Goal: Communication & Community: Answer question/provide support

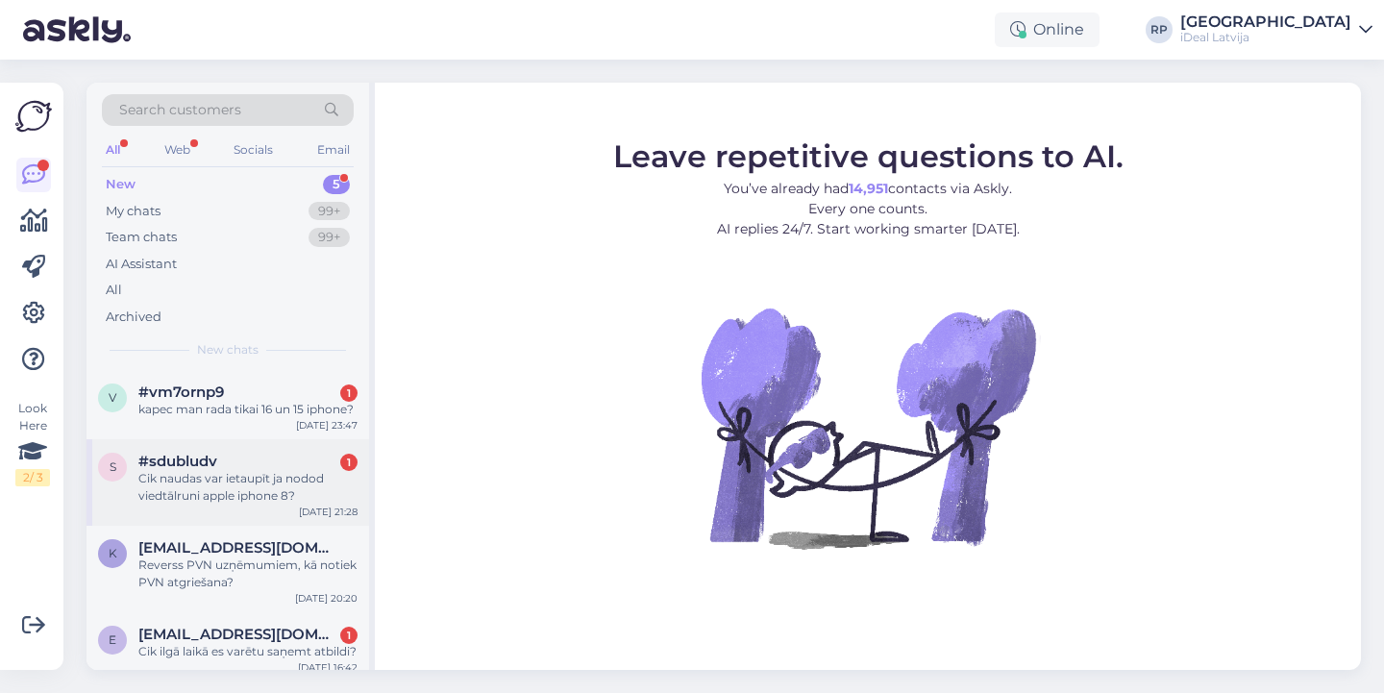
click at [317, 486] on div "Cik naudas var ietaupīt ja nodod viedtālruni apple iphone 8?" at bounding box center [247, 487] width 219 height 35
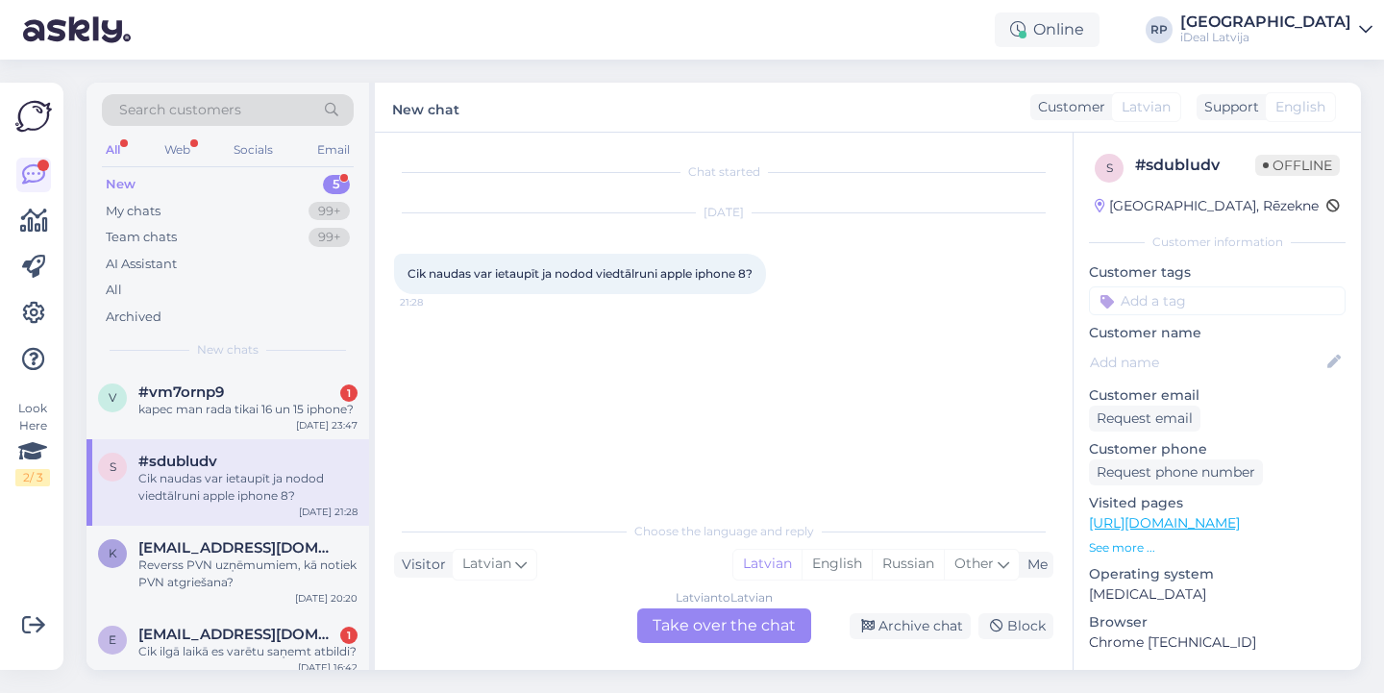
click at [677, 632] on div "Latvian to Latvian Take over the chat" at bounding box center [724, 626] width 174 height 35
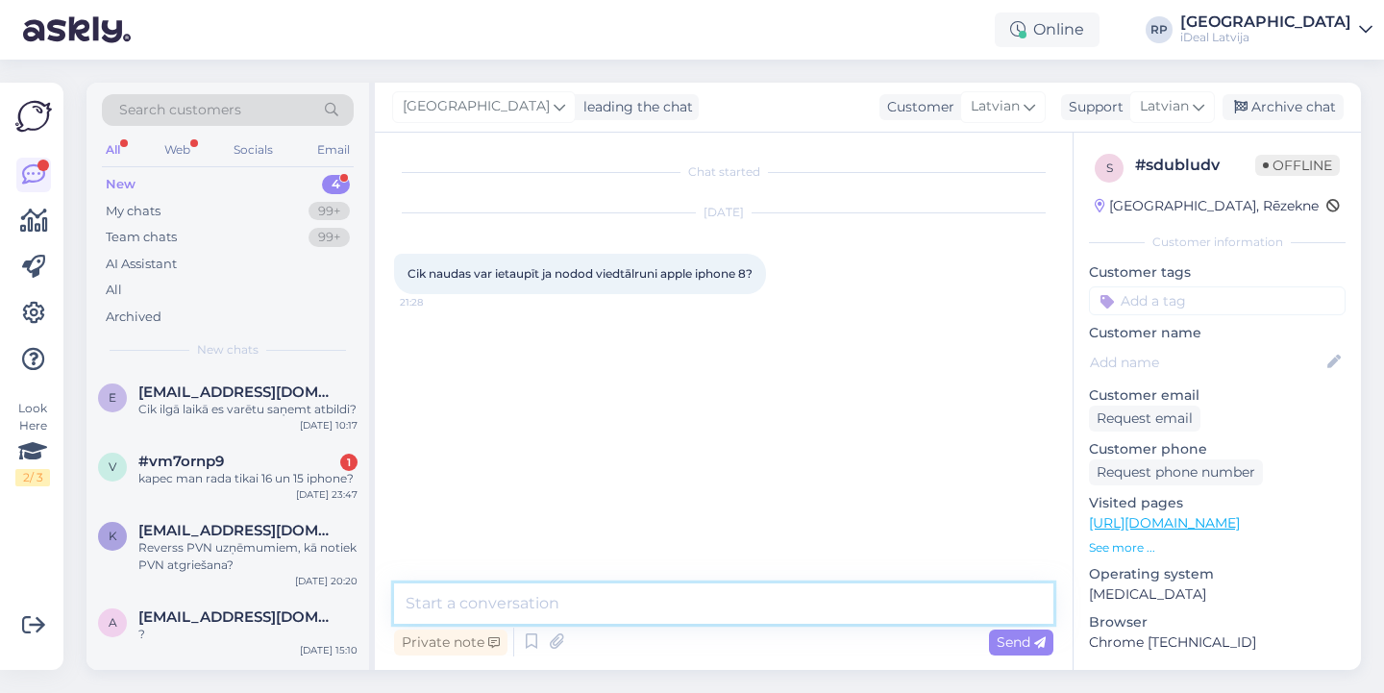
click at [702, 600] on textarea at bounding box center [724, 604] width 660 height 40
type textarea "Sveiki! Cik GB ietilpība ir šai ierīcei?"
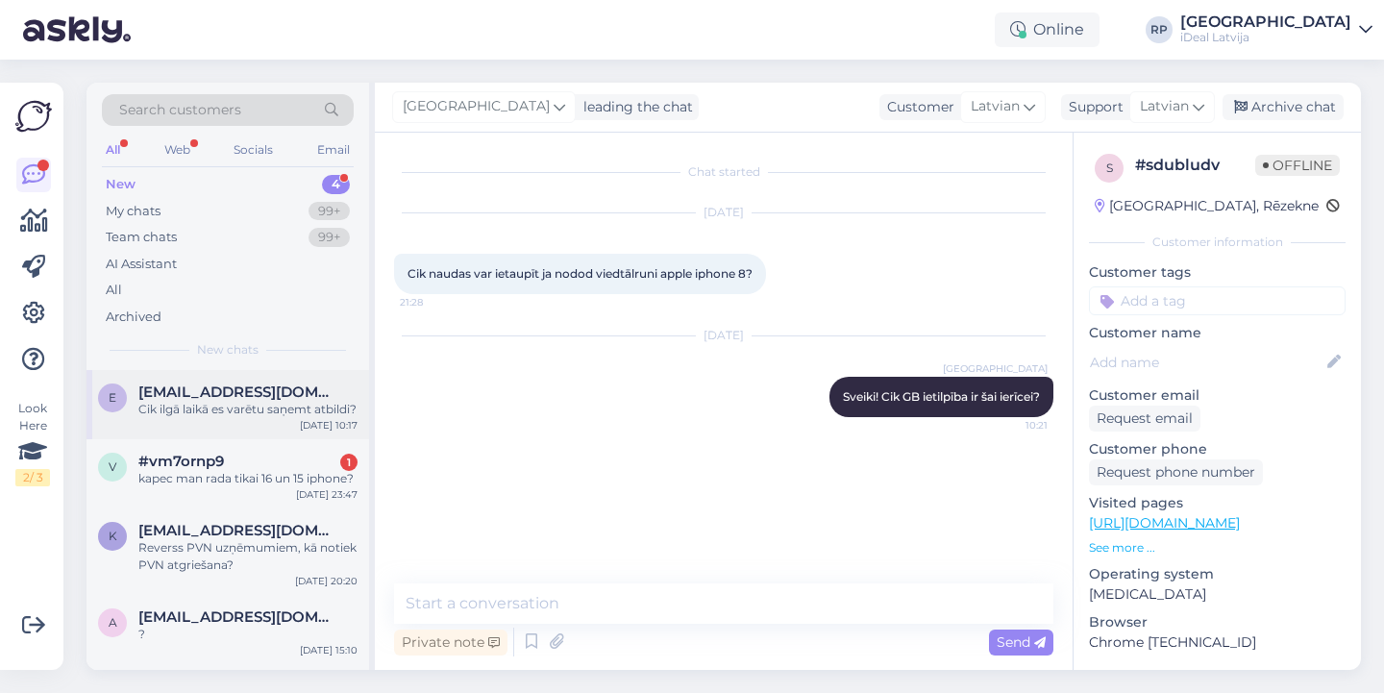
click at [258, 413] on div "Cik ilgā laikā es varētu saņemt atbildi?" at bounding box center [247, 409] width 219 height 17
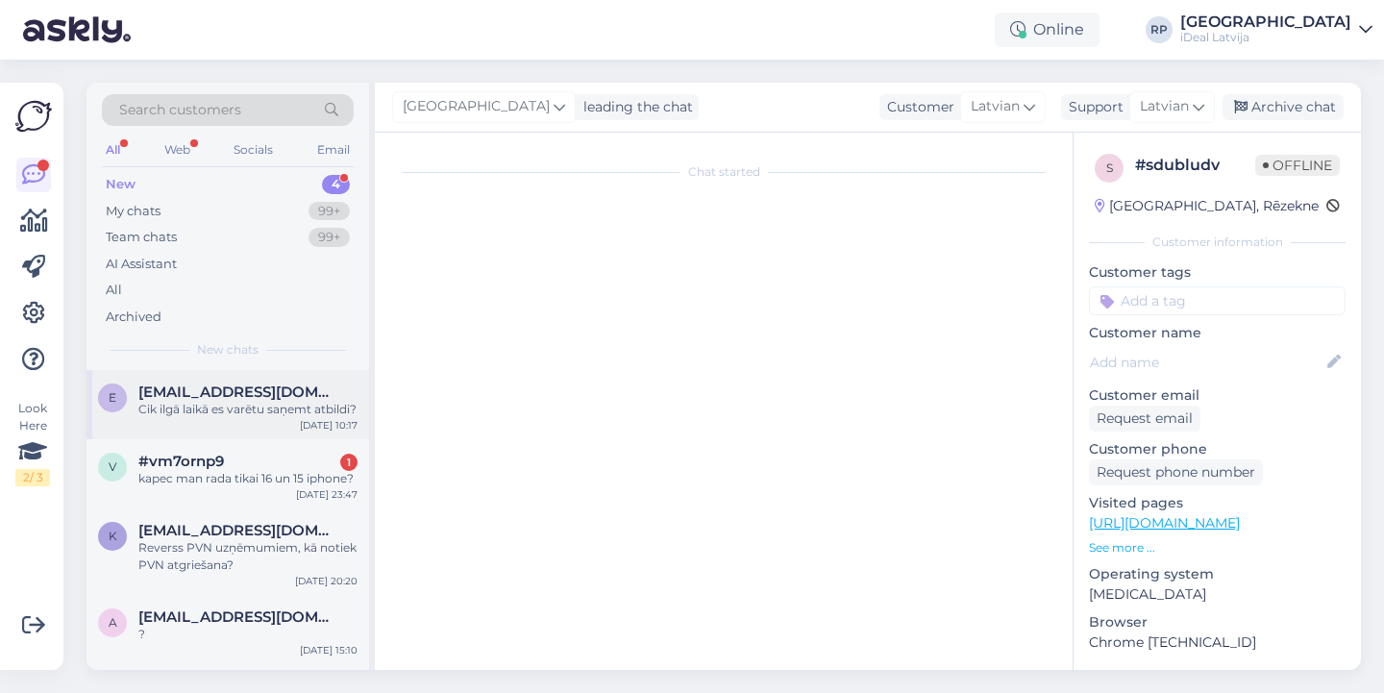
scroll to position [31, 0]
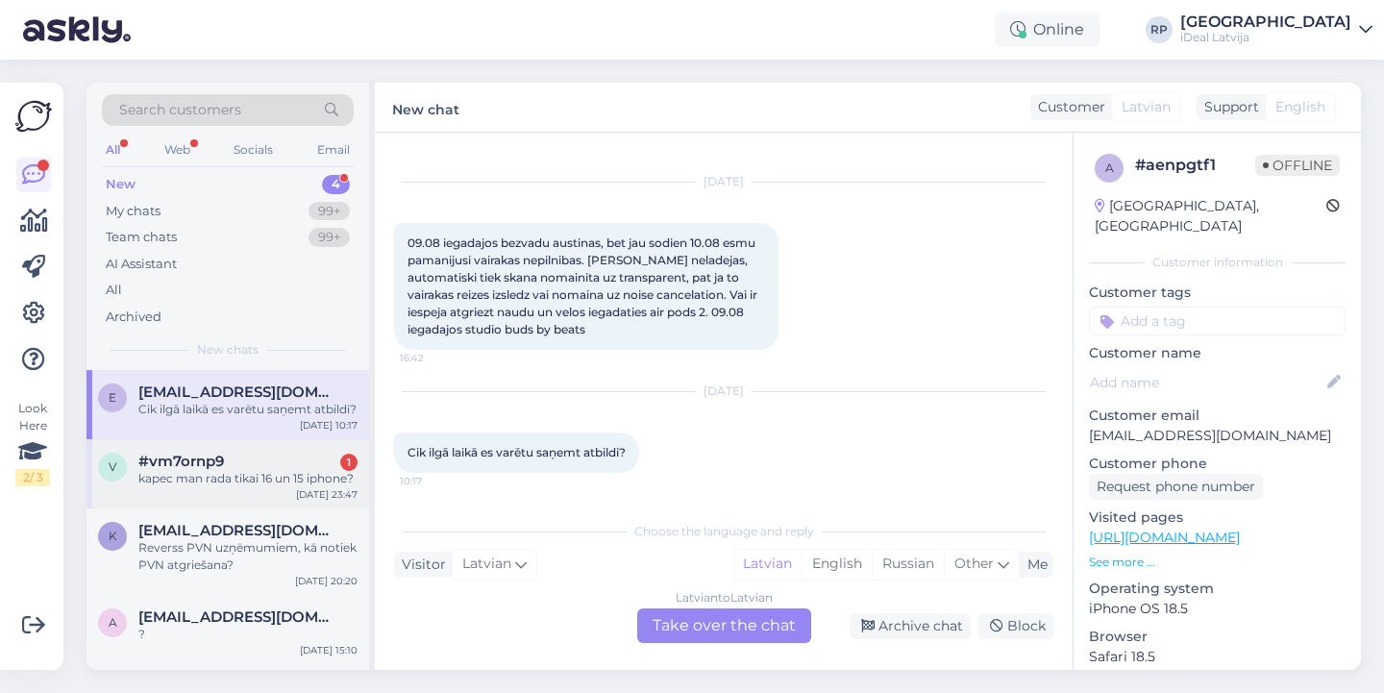
click at [281, 487] on div "kapec man rada tikai 16 un 15 iphone?" at bounding box center [247, 478] width 219 height 17
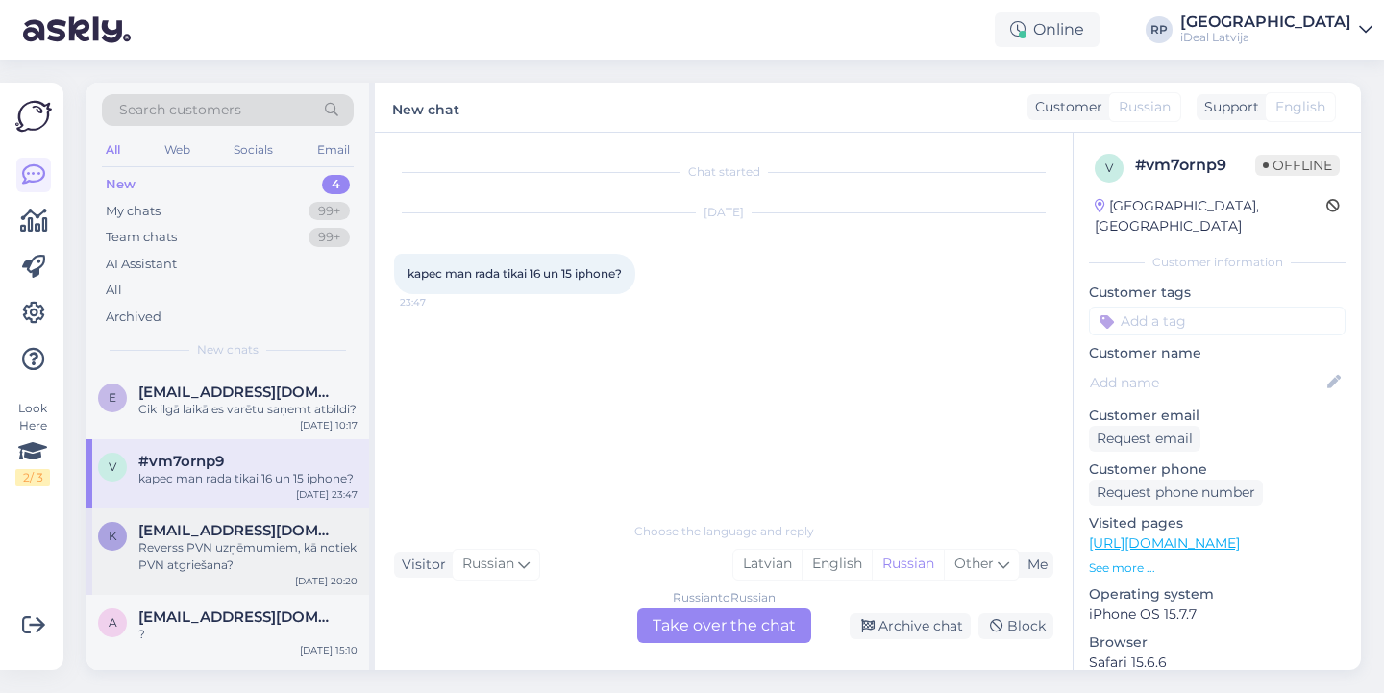
click at [281, 560] on div "Reverss PVN uzņēmumiem, kā notiek PVN atgriešana?" at bounding box center [247, 556] width 219 height 35
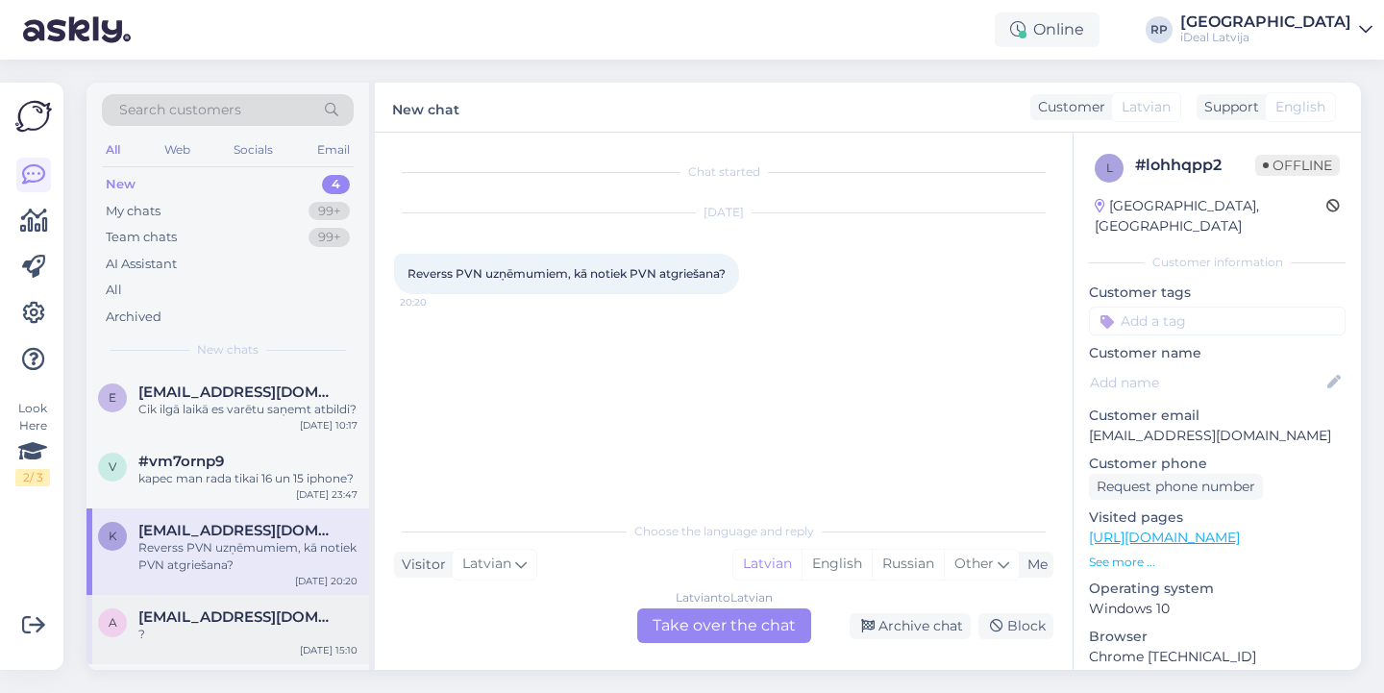
scroll to position [9, 0]
click at [217, 616] on span "[PERSON_NAME][EMAIL_ADDRESS][DOMAIN_NAME]" at bounding box center [238, 617] width 200 height 17
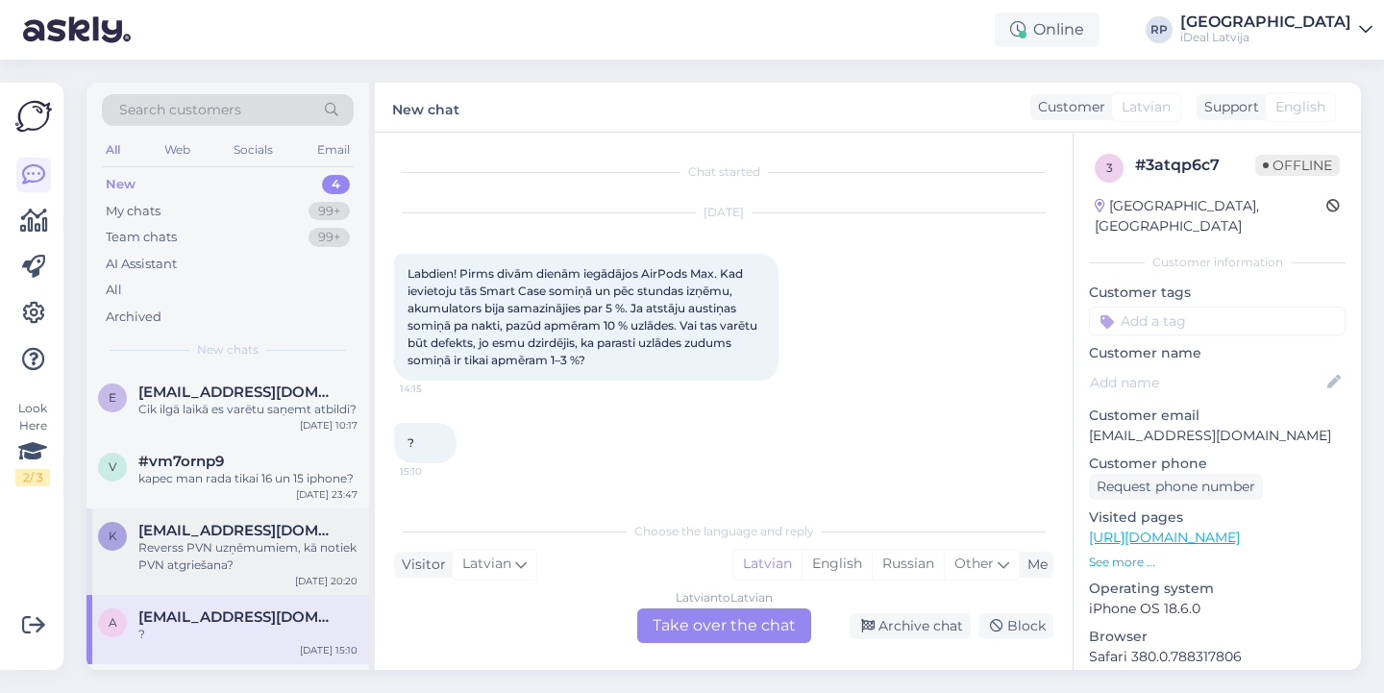
click at [193, 561] on div "Reverss PVN uzņēmumiem, kā notiek PVN atgriešana?" at bounding box center [247, 556] width 219 height 35
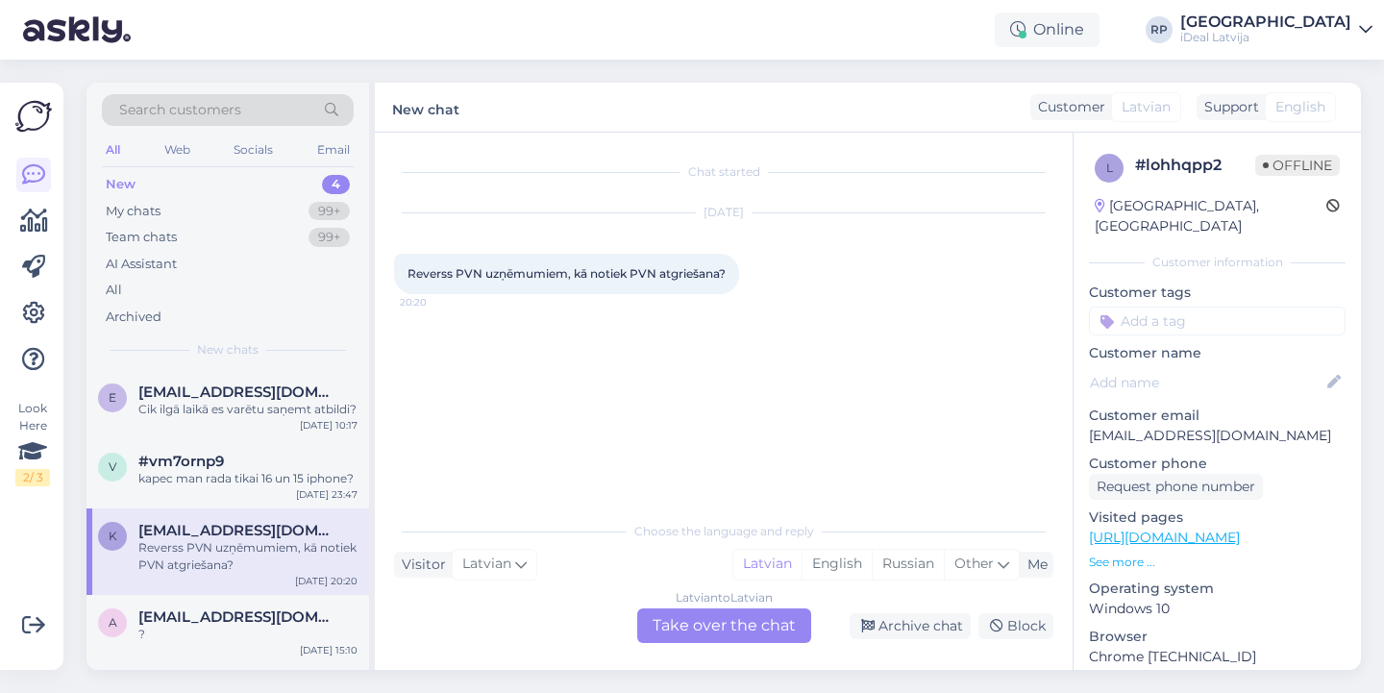
drag, startPoint x: 723, startPoint y: 607, endPoint x: 716, endPoint y: 614, distance: 10.2
click at [723, 607] on div "Choose the language and reply Visitor Latvian Me Latvian English Russian Other …" at bounding box center [724, 577] width 660 height 132
click at [716, 634] on div "Latvian to Latvian Take over the chat" at bounding box center [724, 626] width 174 height 35
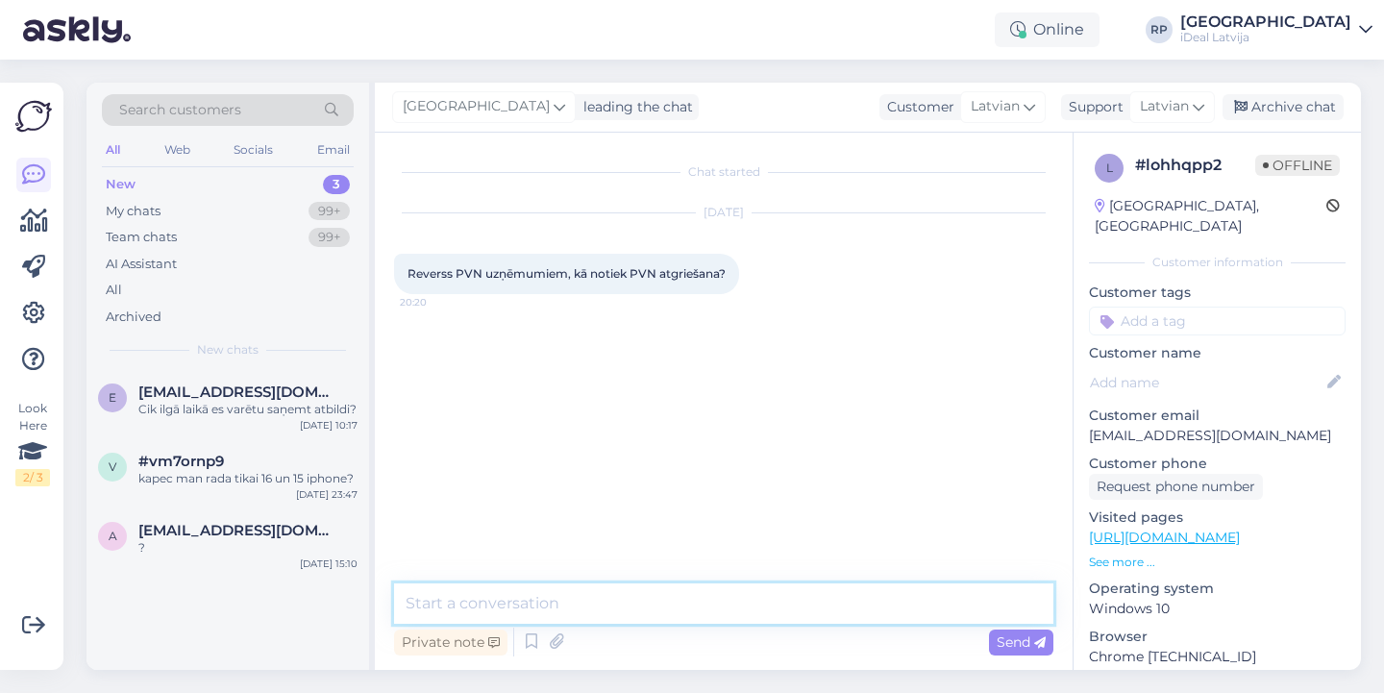
click at [730, 606] on textarea at bounding box center [724, 604] width 660 height 40
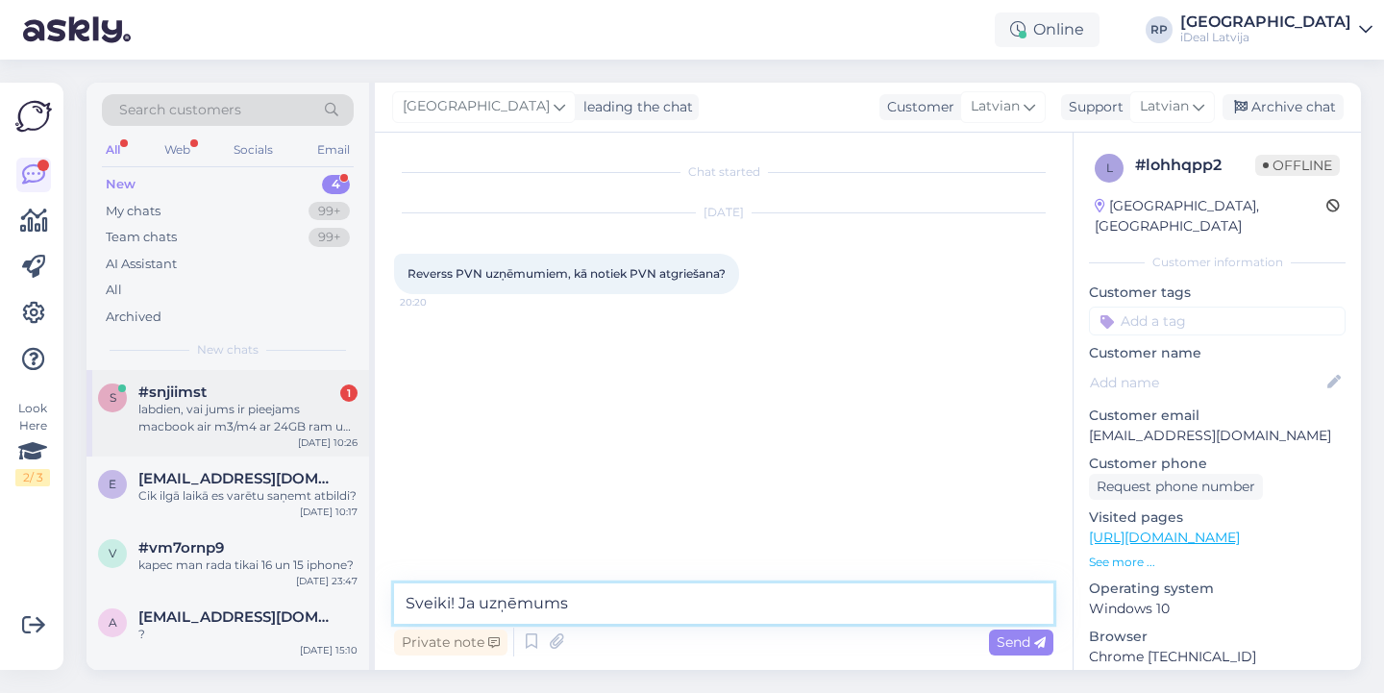
type textarea "Sveiki! Ja uzņēmums"
click at [288, 437] on div "s #snjiimst 1 labdien, vai jums ir pieejams macbook air m3/m4 ar 24GB ram un 51…" at bounding box center [228, 413] width 283 height 87
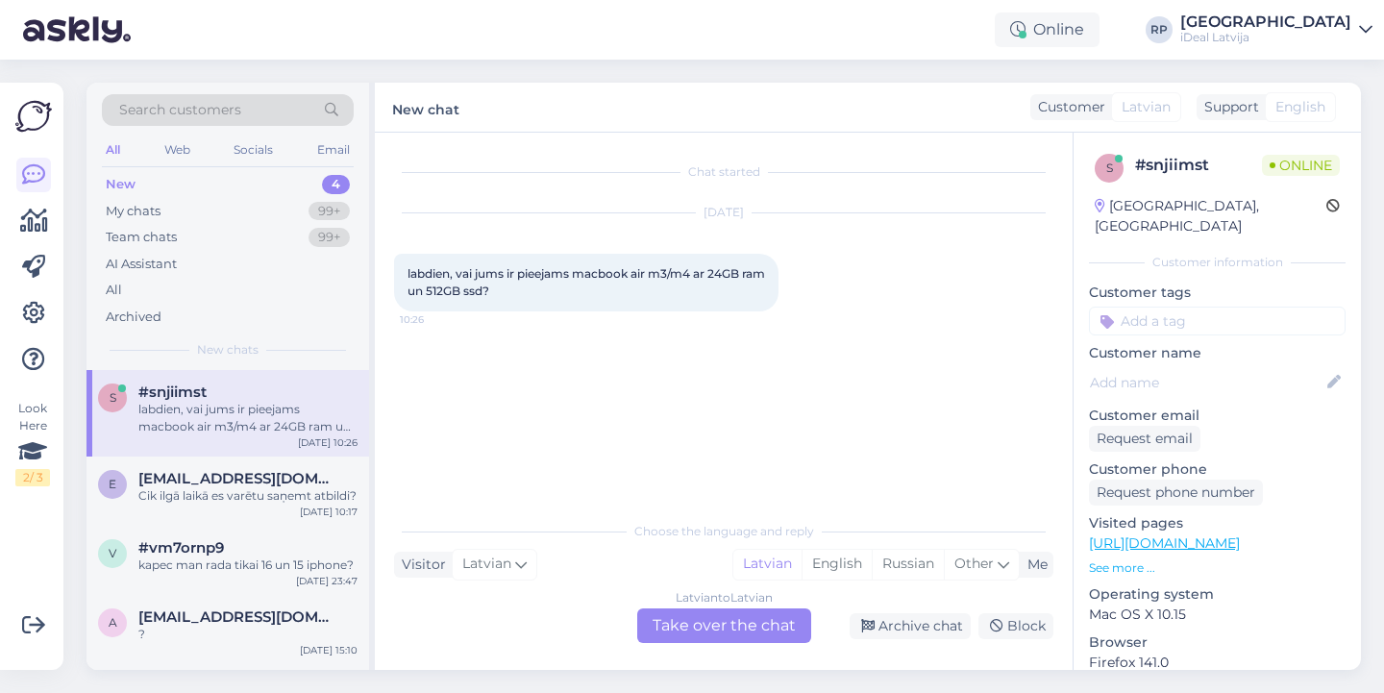
click at [762, 624] on div "Latvian to Latvian Take over the chat" at bounding box center [724, 626] width 174 height 35
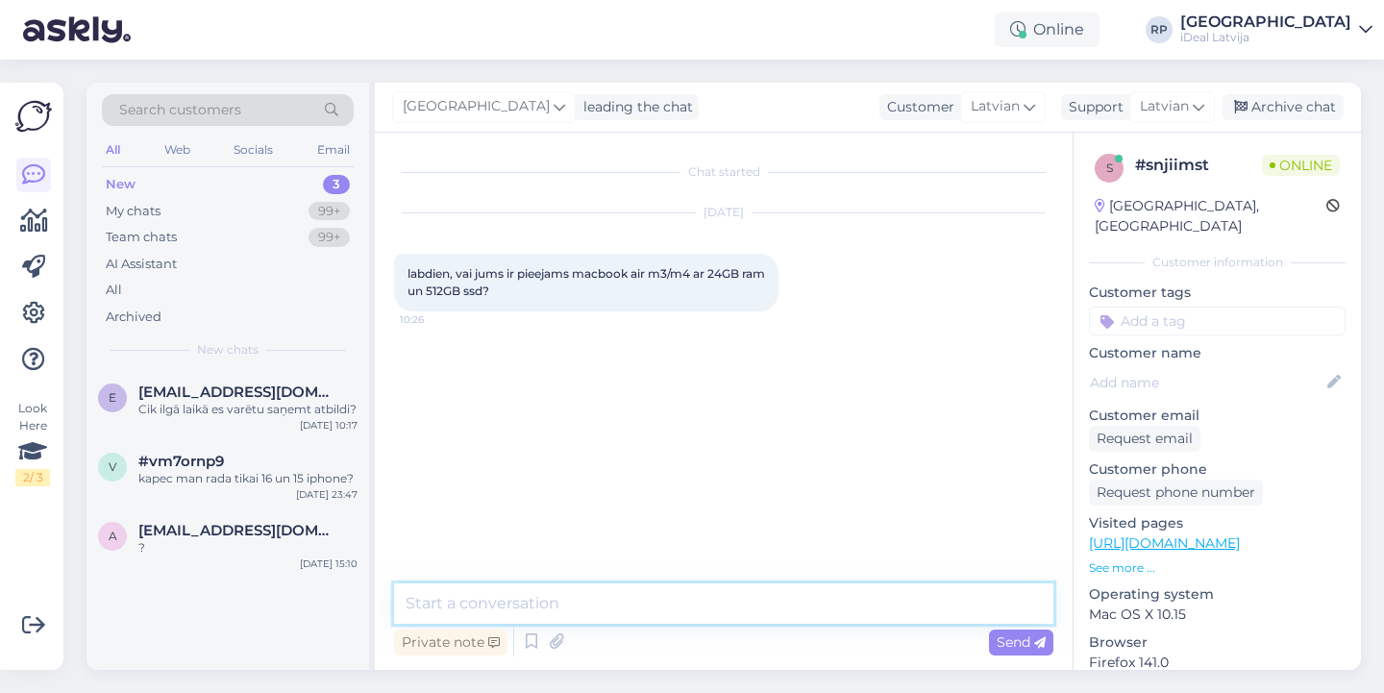
click at [781, 614] on textarea at bounding box center [724, 604] width 660 height 40
click at [821, 609] on textarea "Sveiki! 13 vai 15 collu akrāns" at bounding box center [724, 604] width 660 height 40
type textarea "Sveiki! 13 vai 15 collu ekrāns?"
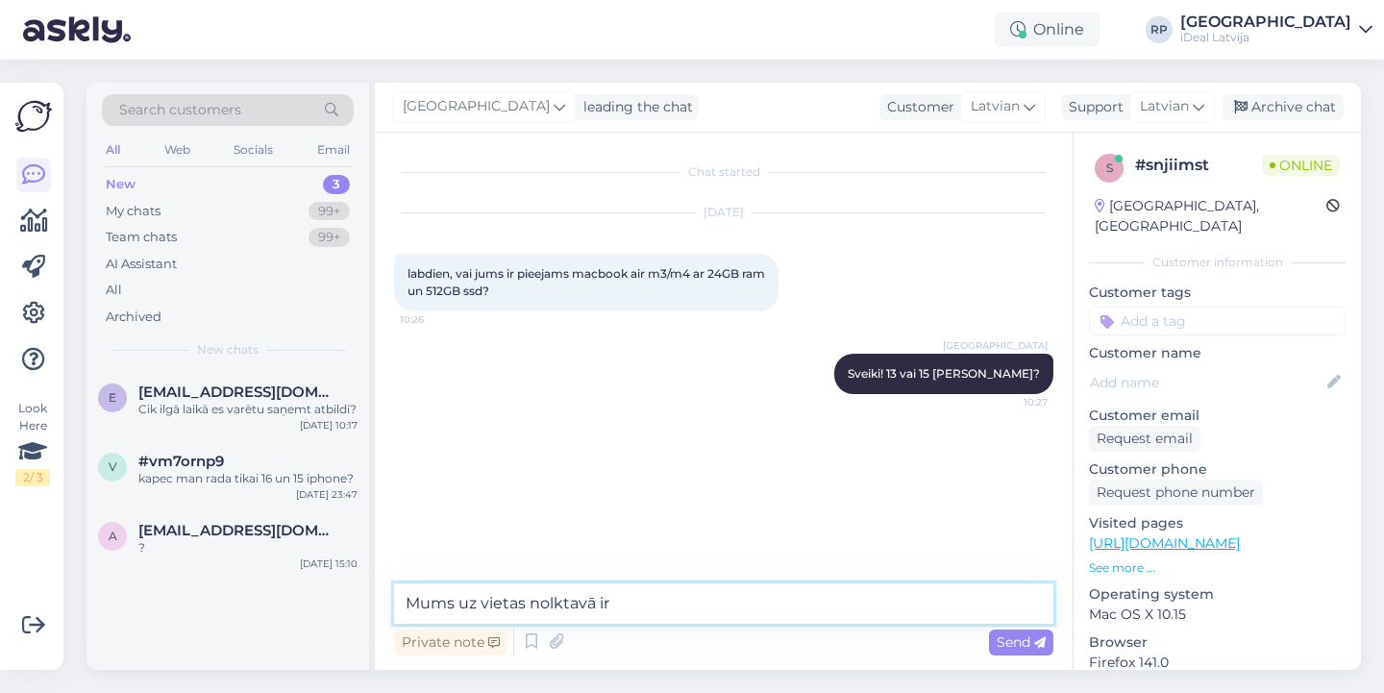
paste textarea "MacBook Air 13,6" Apple M4 10-Core CPU & 10-Core GPU 24GB/512GB/Sky Blue INT"
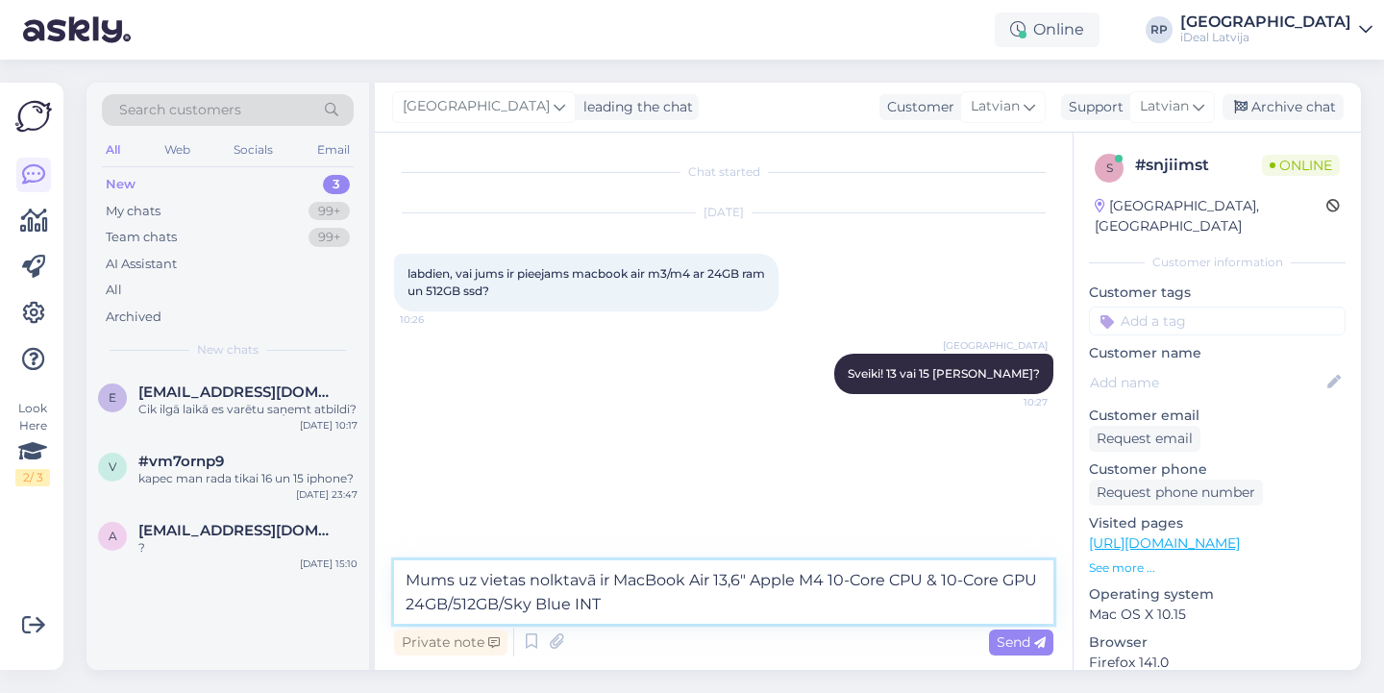
drag, startPoint x: 751, startPoint y: 579, endPoint x: 1073, endPoint y: 582, distance: 322.1
click at [1073, 582] on div "Chat started Aug 11 2025 labdien, vai jums ir pieejams macbook air m3/m4 ar 24G…" at bounding box center [868, 401] width 986 height 537
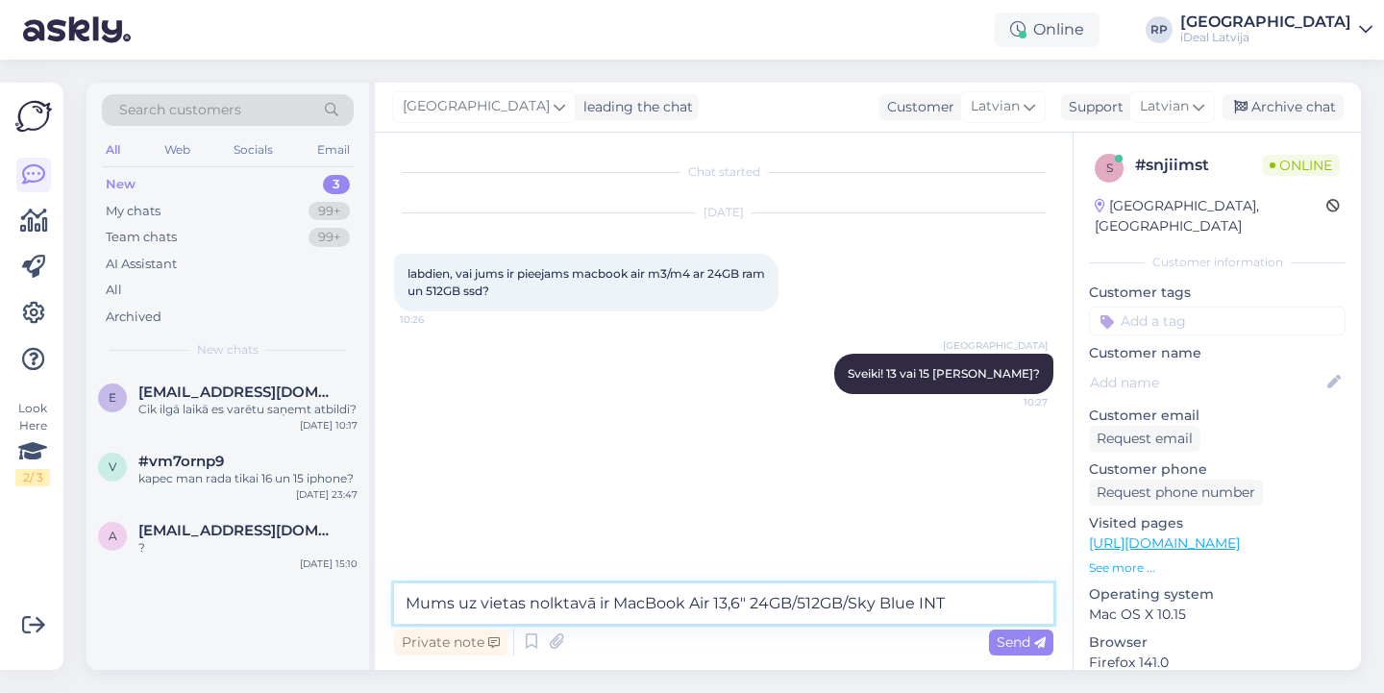
click at [856, 603] on textarea "Mums uz vietas nolktavā ir MacBook Air 13,6" 24GB/512GB/Sky Blue INT" at bounding box center [724, 604] width 660 height 40
drag, startPoint x: 852, startPoint y: 603, endPoint x: 997, endPoint y: 606, distance: 145.2
click at [998, 606] on textarea "Mums uz vietas nolktavā ir MacBook Air 13,6" 24GB/512GB/Sky Blue INT" at bounding box center [724, 604] width 660 height 40
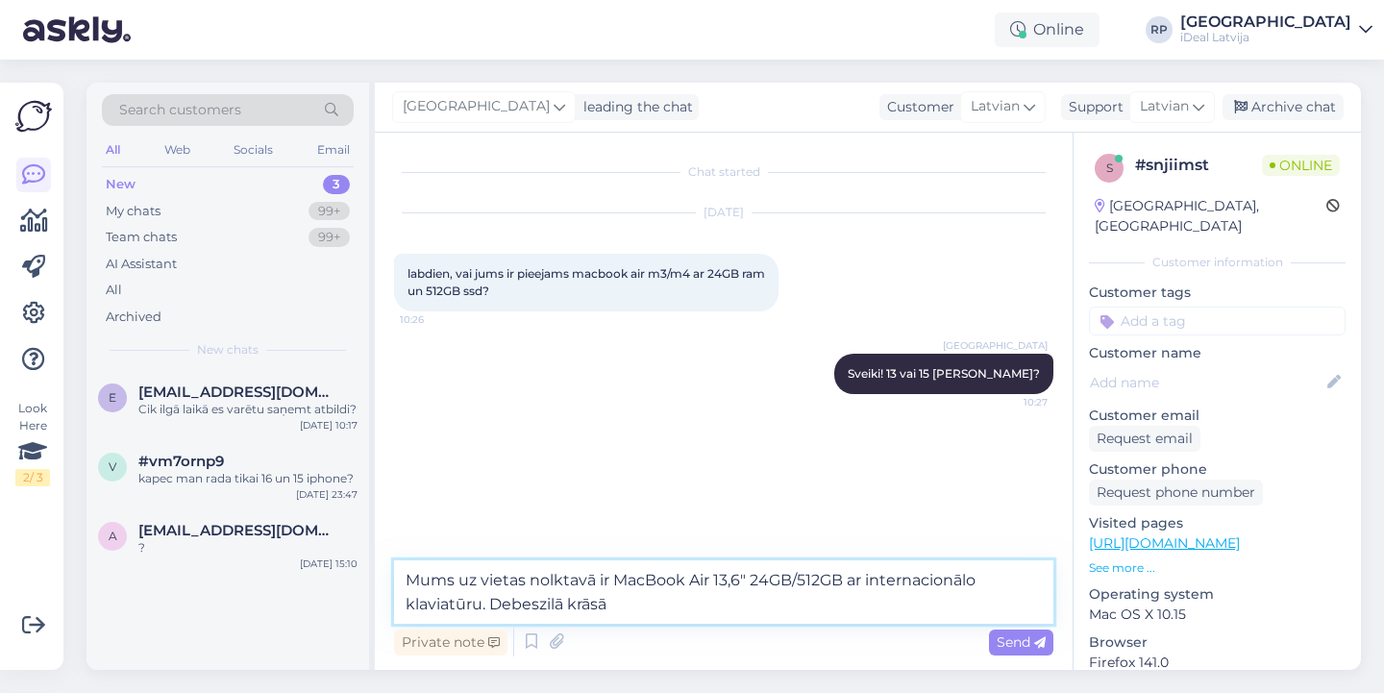
click at [536, 607] on textarea "Mums uz vietas nolktavā ir MacBook Air 13,6" 24GB/512GB ar internacionālo klavi…" at bounding box center [724, 592] width 660 height 63
click at [649, 604] on textarea "Mums uz vietas nolktavā ir MacBook Air 13,6" 24GB/512GB ar internacionālo klavi…" at bounding box center [724, 592] width 660 height 63
click at [633, 612] on textarea "Mums uz vietas nolktavā ir MacBook Air 13,6" 24GB/512GB ar internacionālo klavi…" at bounding box center [724, 592] width 660 height 63
click at [855, 613] on textarea "Mums uz vietas nolktavā ir MacBook Air 13,6" 24GB/512GB ar internacionālo klavi…" at bounding box center [724, 592] width 660 height 63
type textarea "Mums uz vietas nolktavā ir MacBook Air 13,6" 24GB/512GB ar internacionālo klavi…"
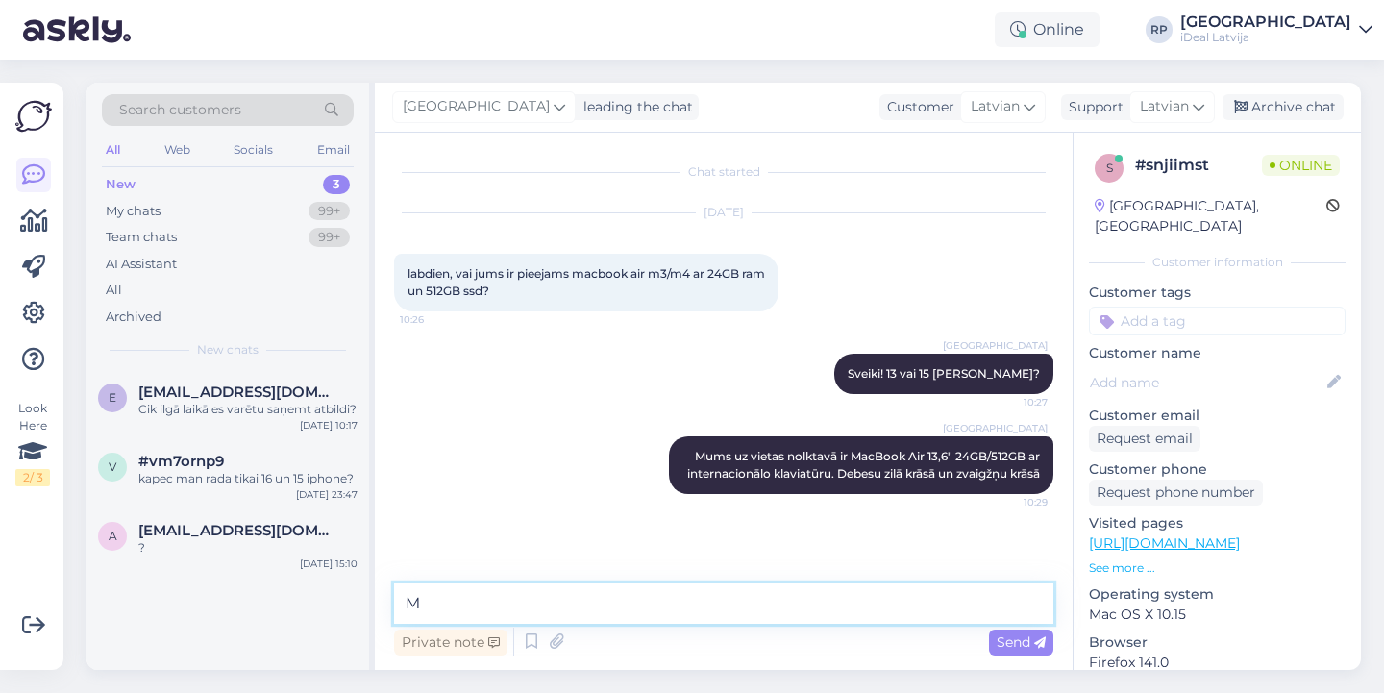
type textarea "M4"
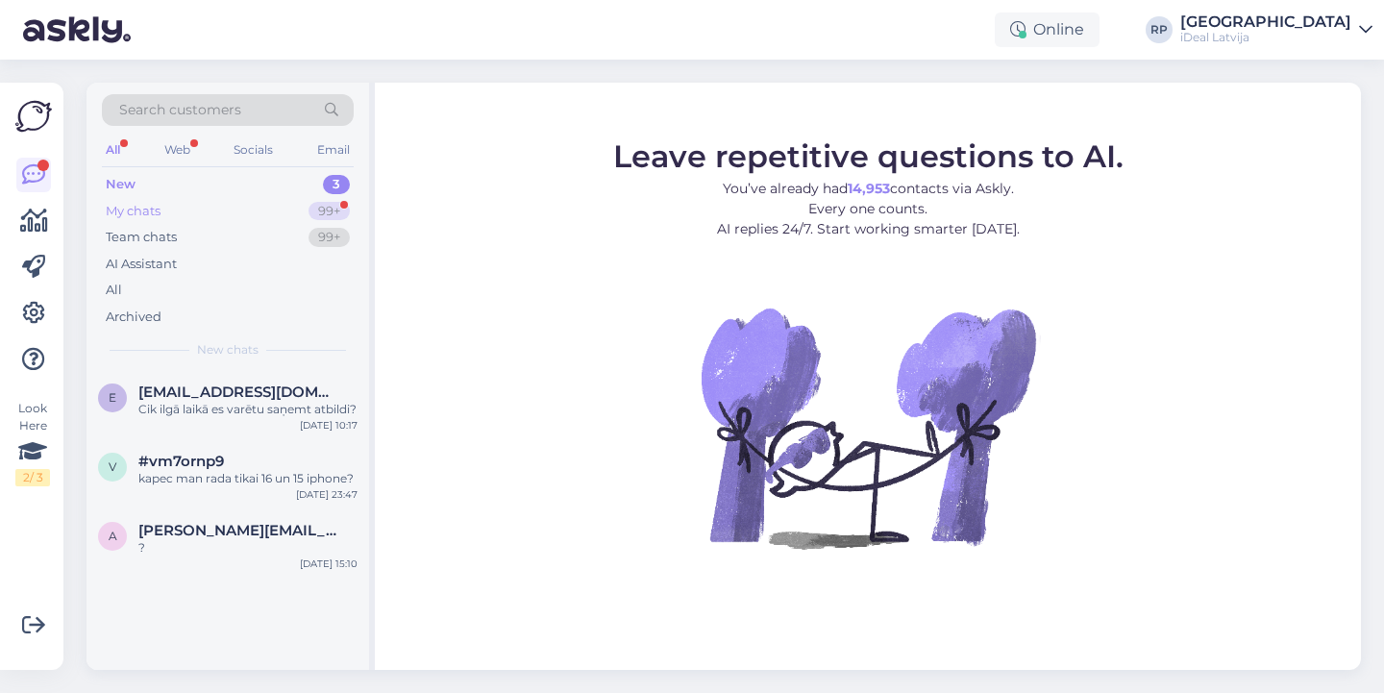
click at [286, 206] on div "My chats 99+" at bounding box center [228, 211] width 252 height 27
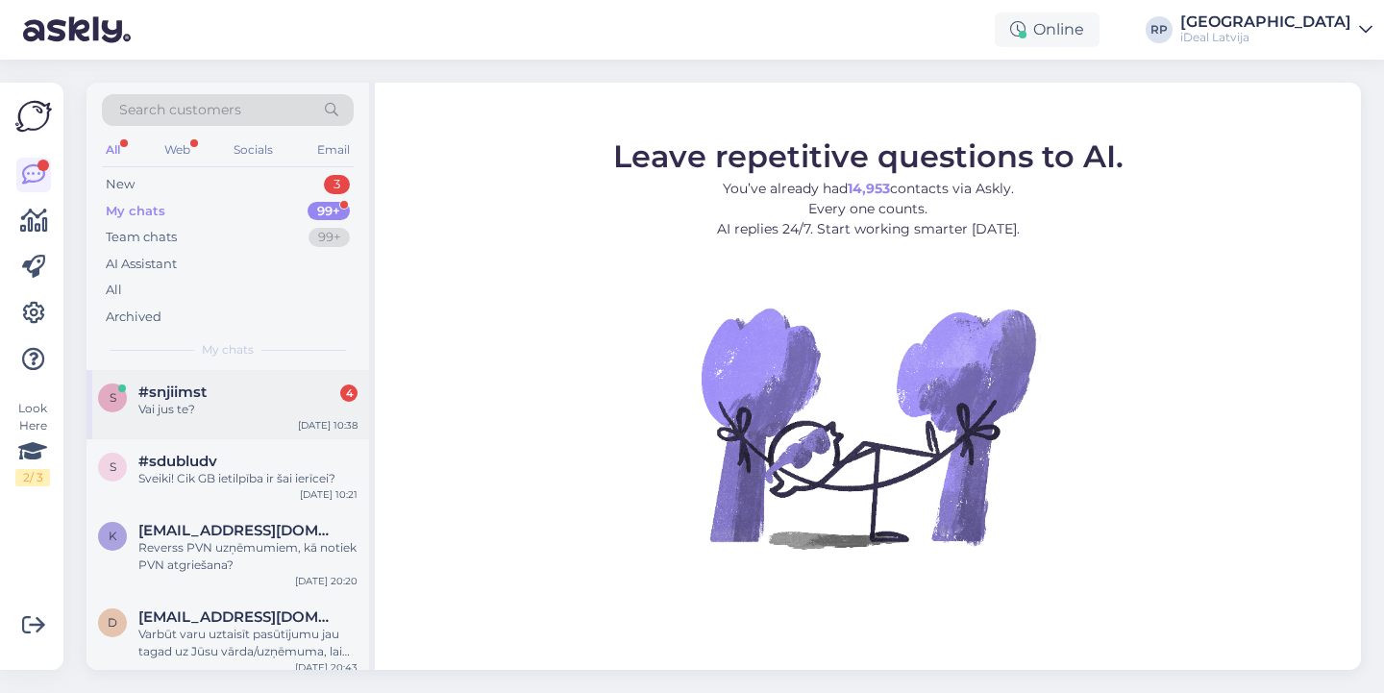
click at [252, 395] on div "#snjiimst 4" at bounding box center [247, 392] width 219 height 17
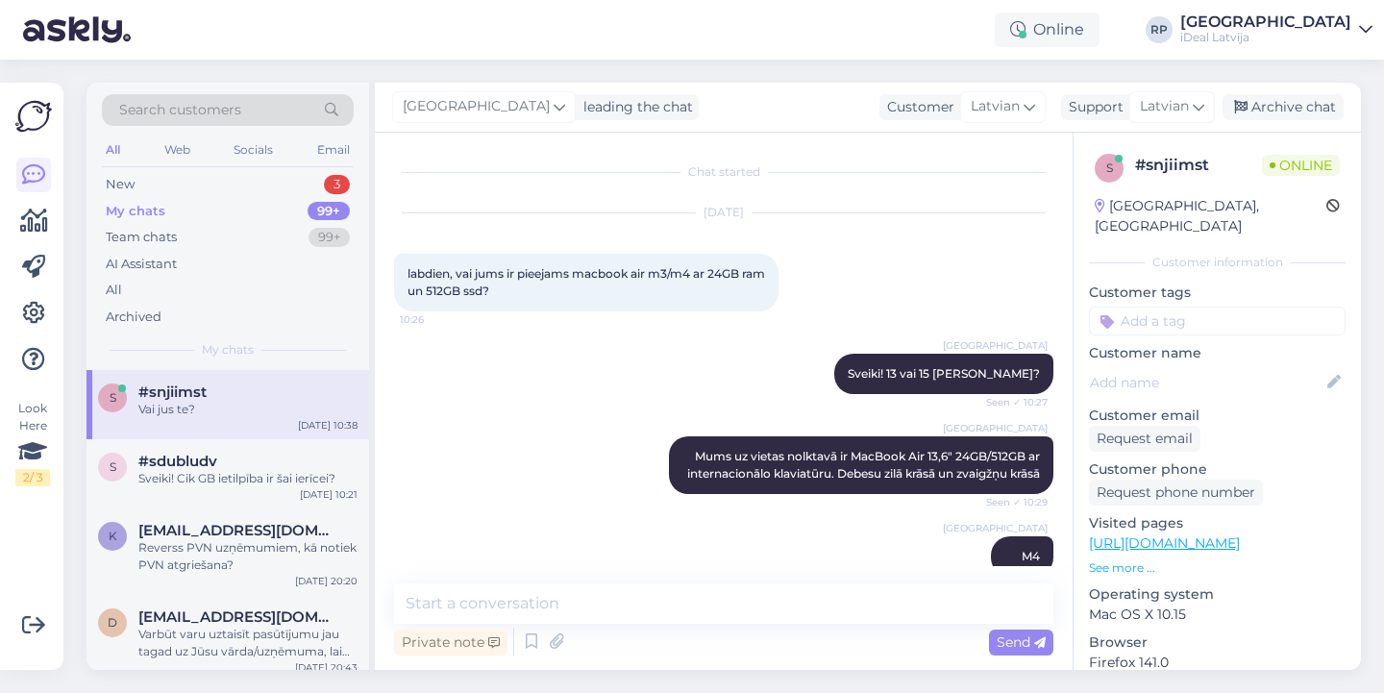
scroll to position [380, 0]
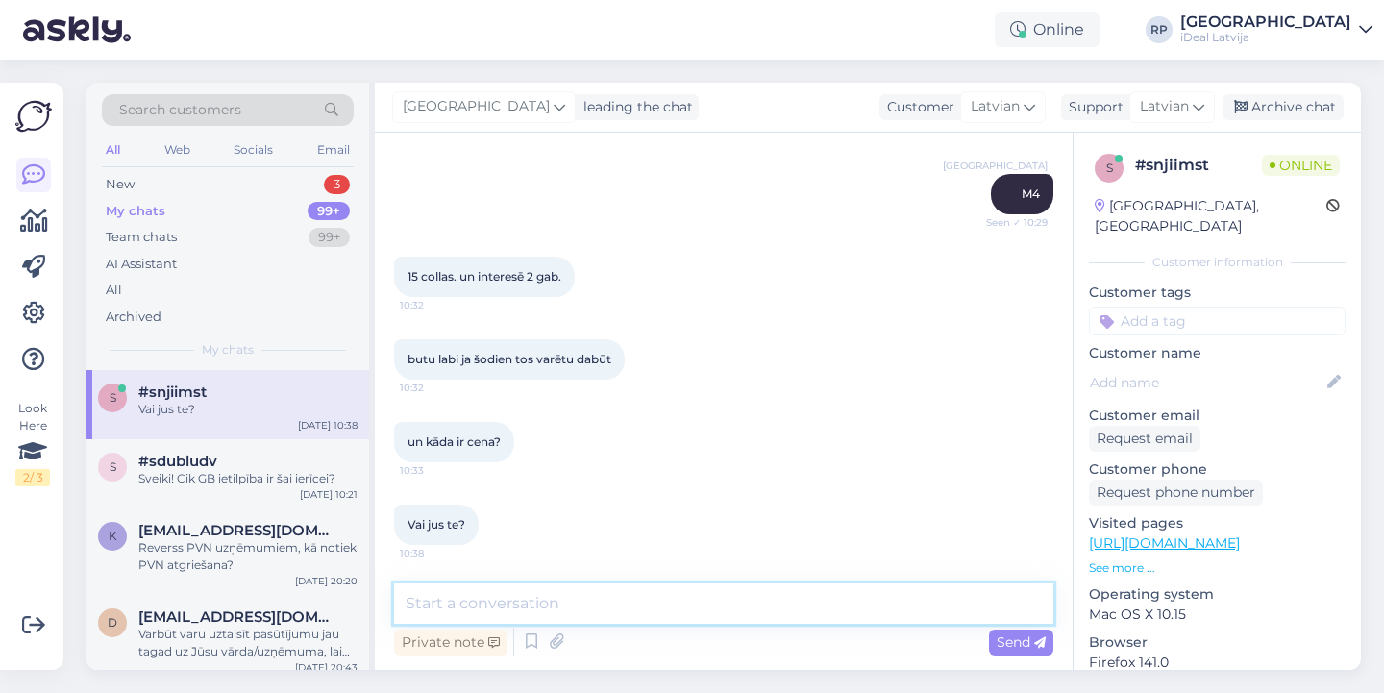
click at [681, 619] on textarea at bounding box center [724, 604] width 660 height 40
type textarea "S"
type textarea "T"
type textarea "u"
type textarea "tulīt, [PERSON_NAME]. paskatīšos sistēmā"
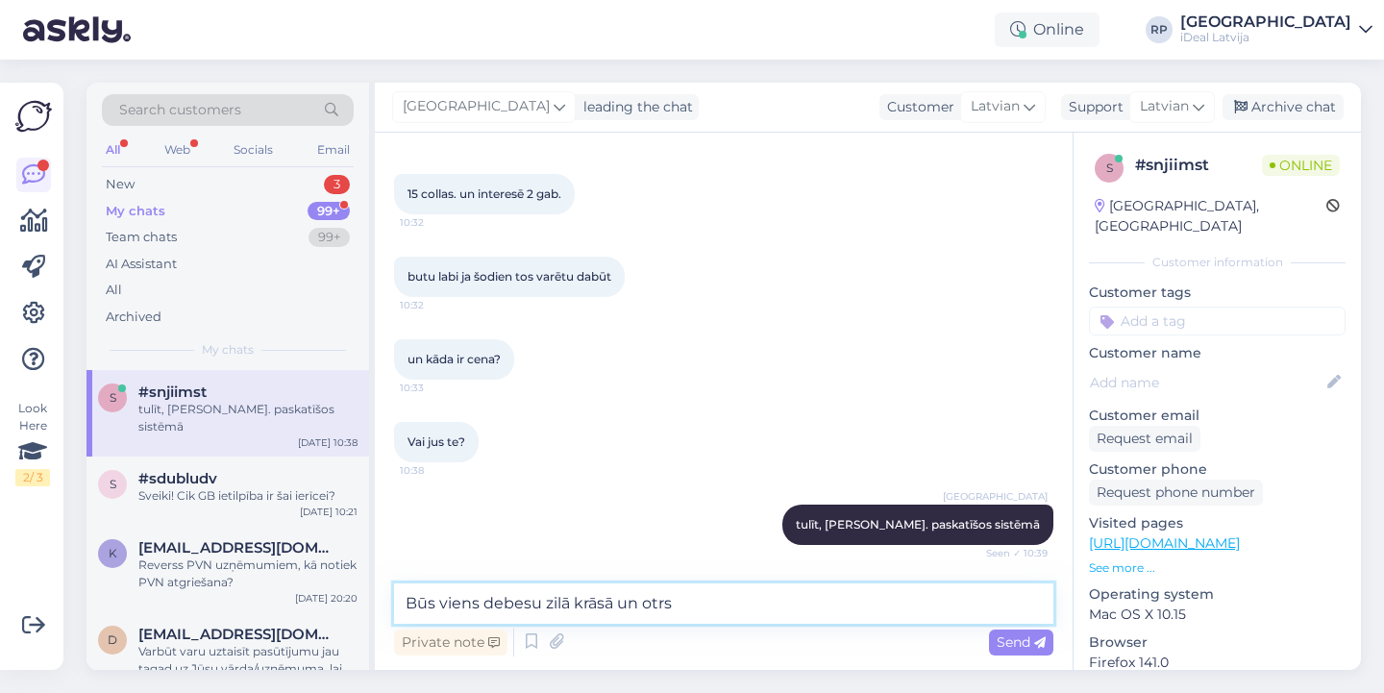
scroll to position [462, 0]
click at [479, 613] on textarea "Būs viens debesu zilā krāsā un otrs pusnakts krāsā" at bounding box center [724, 604] width 660 height 40
click at [480, 611] on textarea "Būs viens debesu zilā krāsā un otrs pusnakts krāsā" at bounding box center [724, 604] width 660 height 40
click at [731, 606] on textarea "Būs viens gabals debesu zilā krāsā un otrs pusnakts krāsā" at bounding box center [724, 604] width 660 height 40
type textarea "Būs viens gabals debesu zilā krāsā un otrs gabals pusnakts krāsā"
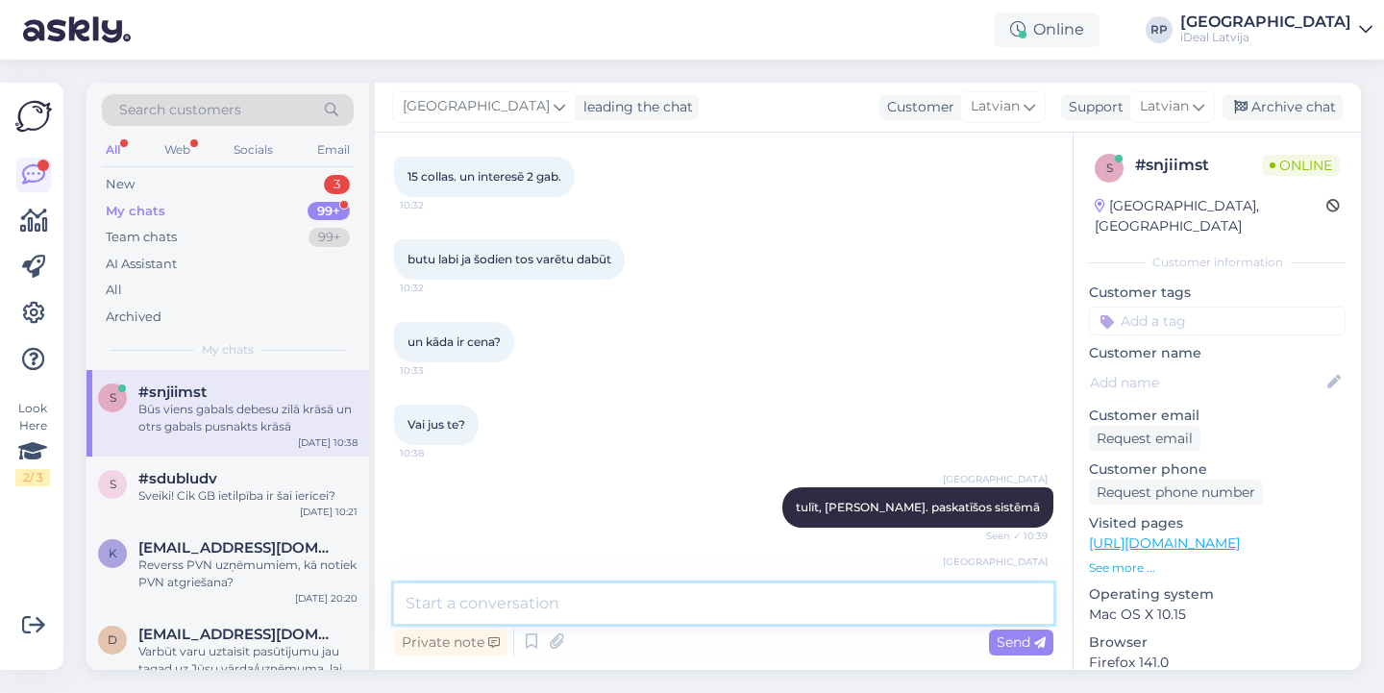
scroll to position [562, 0]
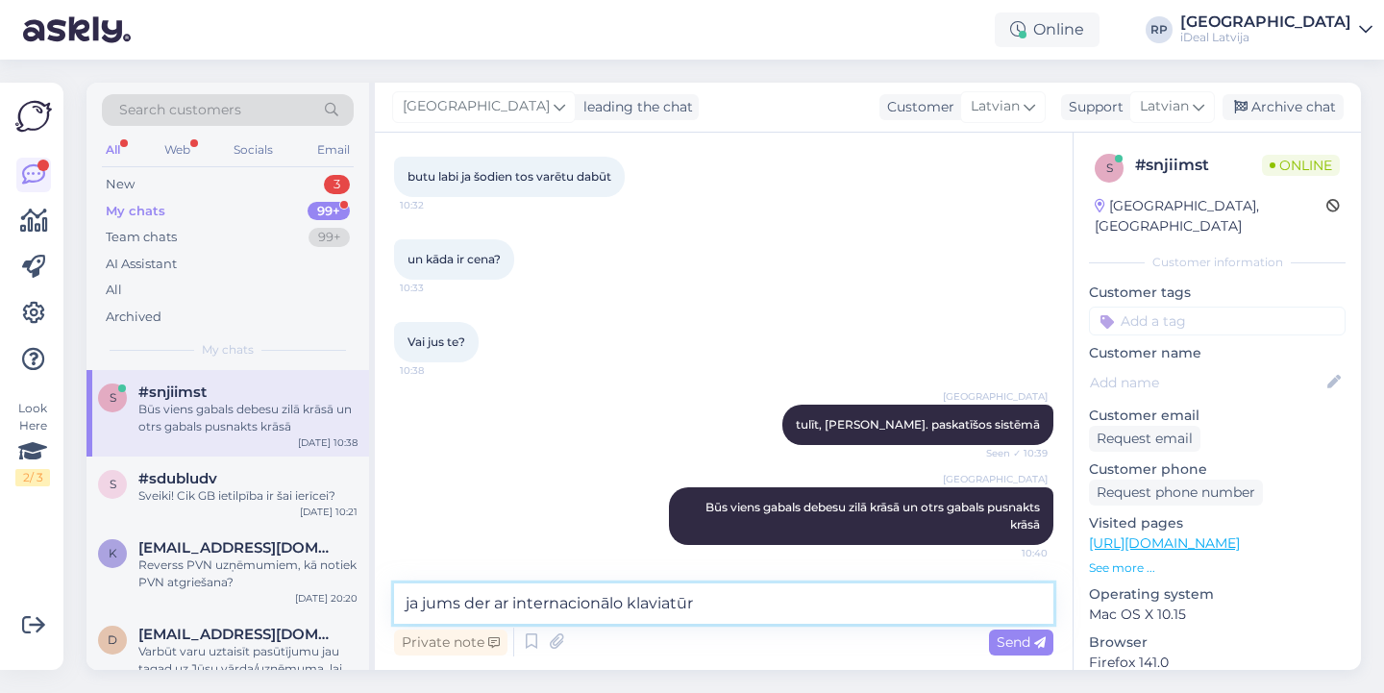
type textarea "ja jums der ar internacionālo klaviatūru"
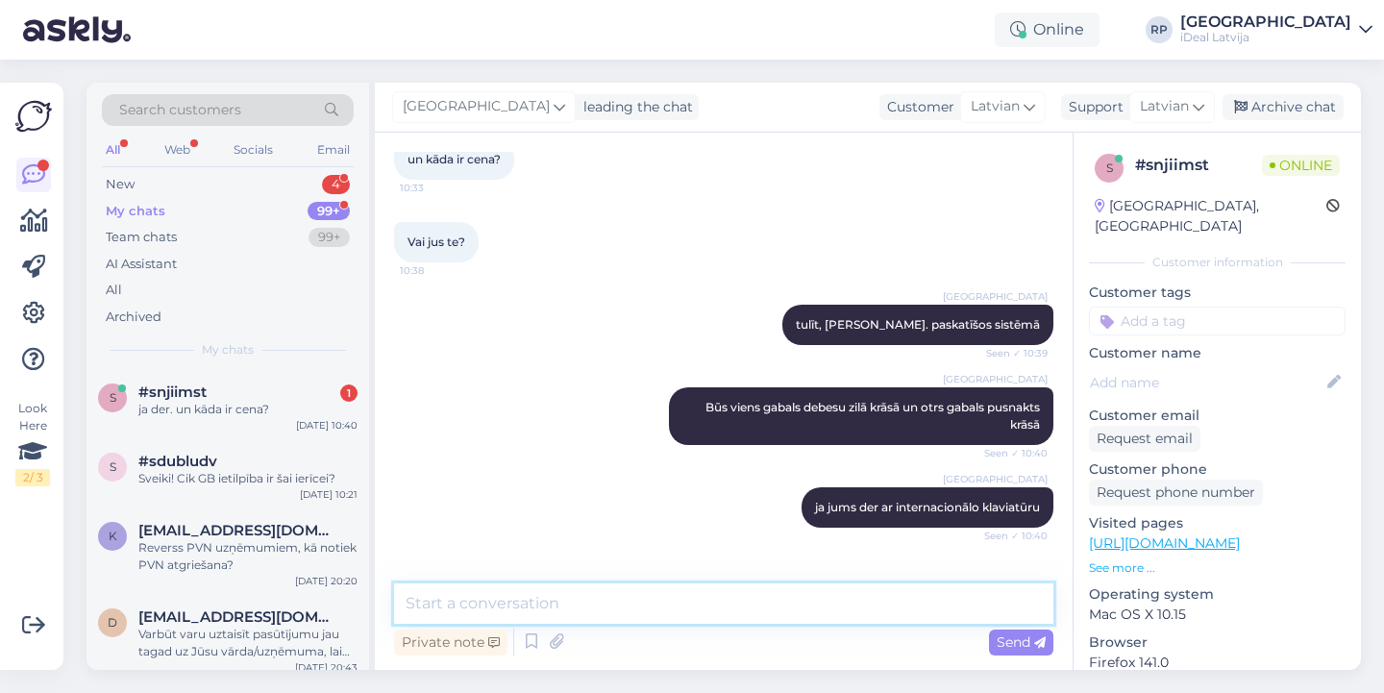
scroll to position [728, 0]
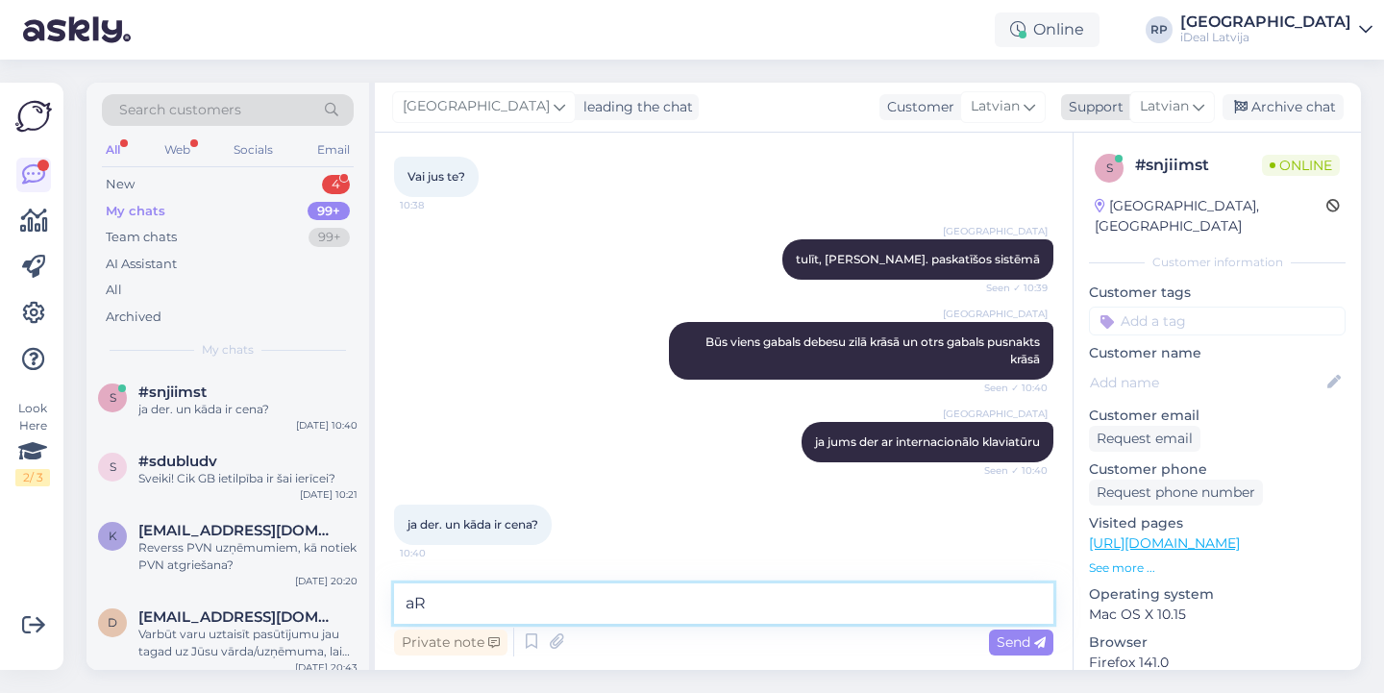
type textarea "a"
click at [591, 603] on textarea "Ar PVN būs 2052,45 eiro viens" at bounding box center [724, 604] width 660 height 40
type textarea "Ar PVN būs 2052,45 eiro - viens"
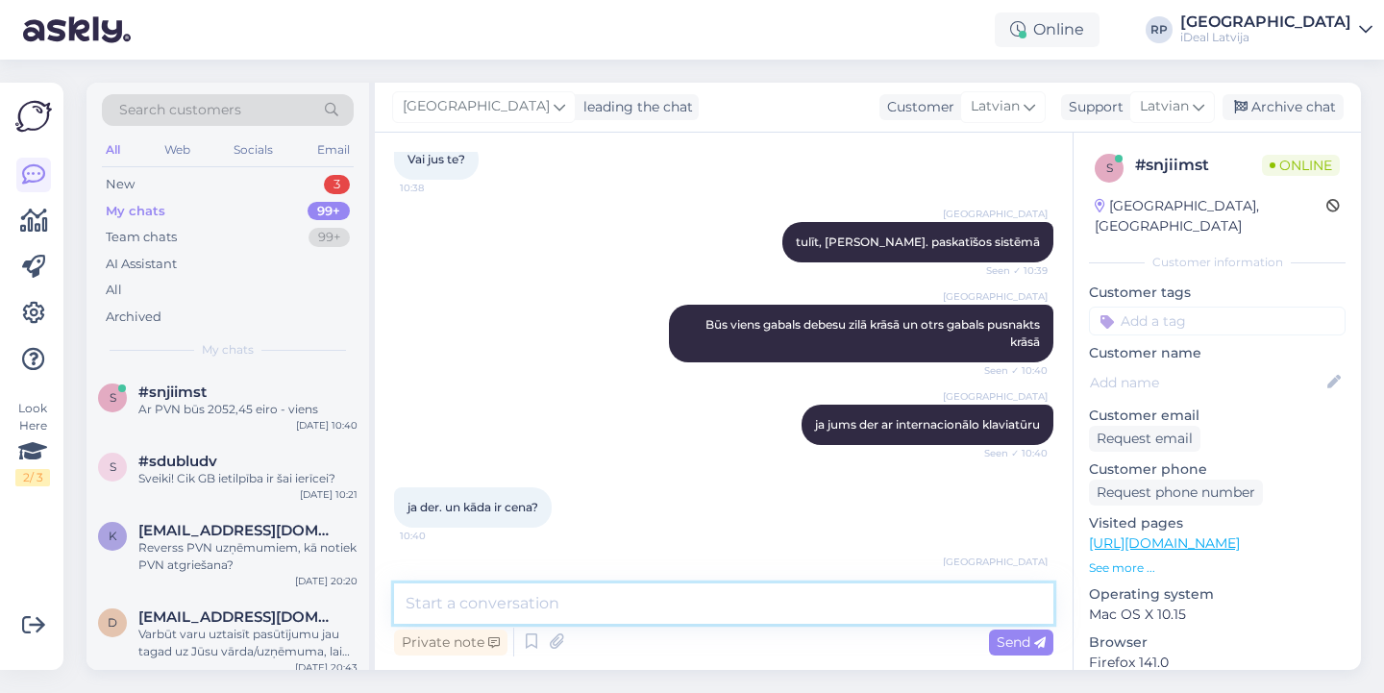
scroll to position [810, 0]
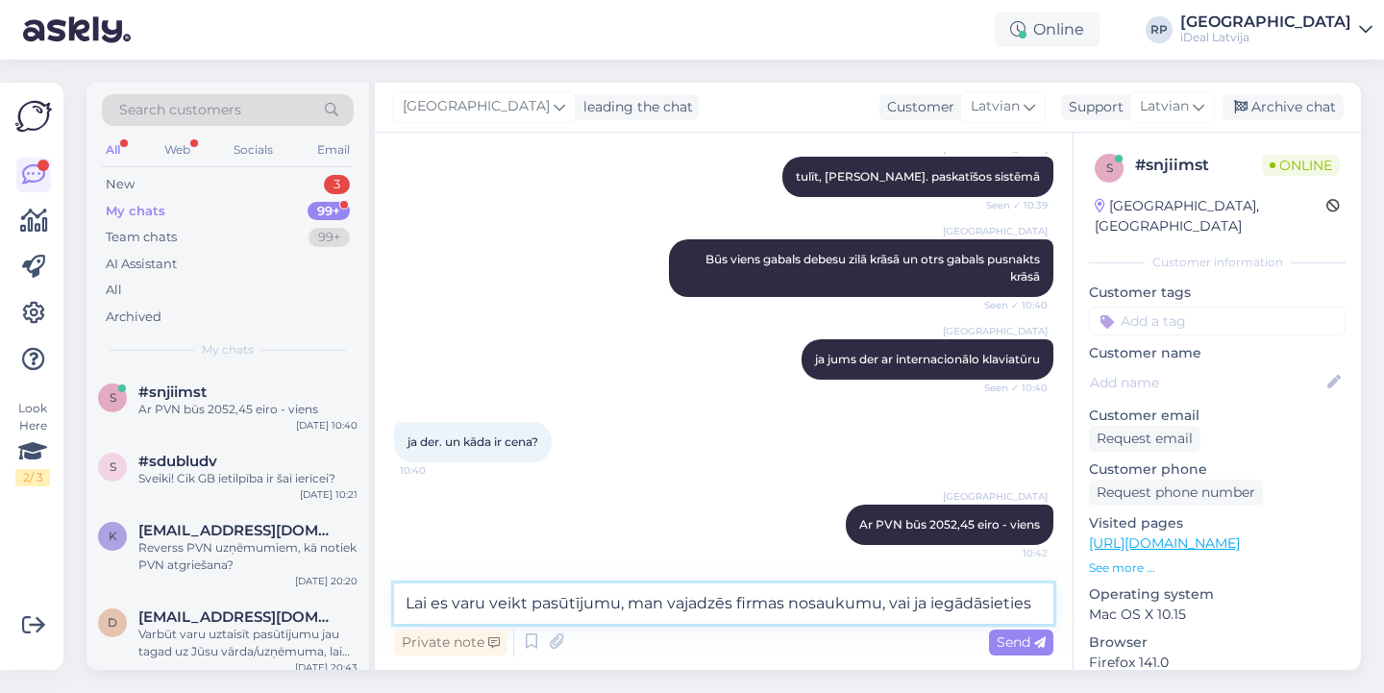
click at [885, 604] on textarea "Lai es varu veikt pasūtījumu, man vajadzēs firmas nosaukumu, vai ja iegādāsieti…" at bounding box center [724, 604] width 660 height 40
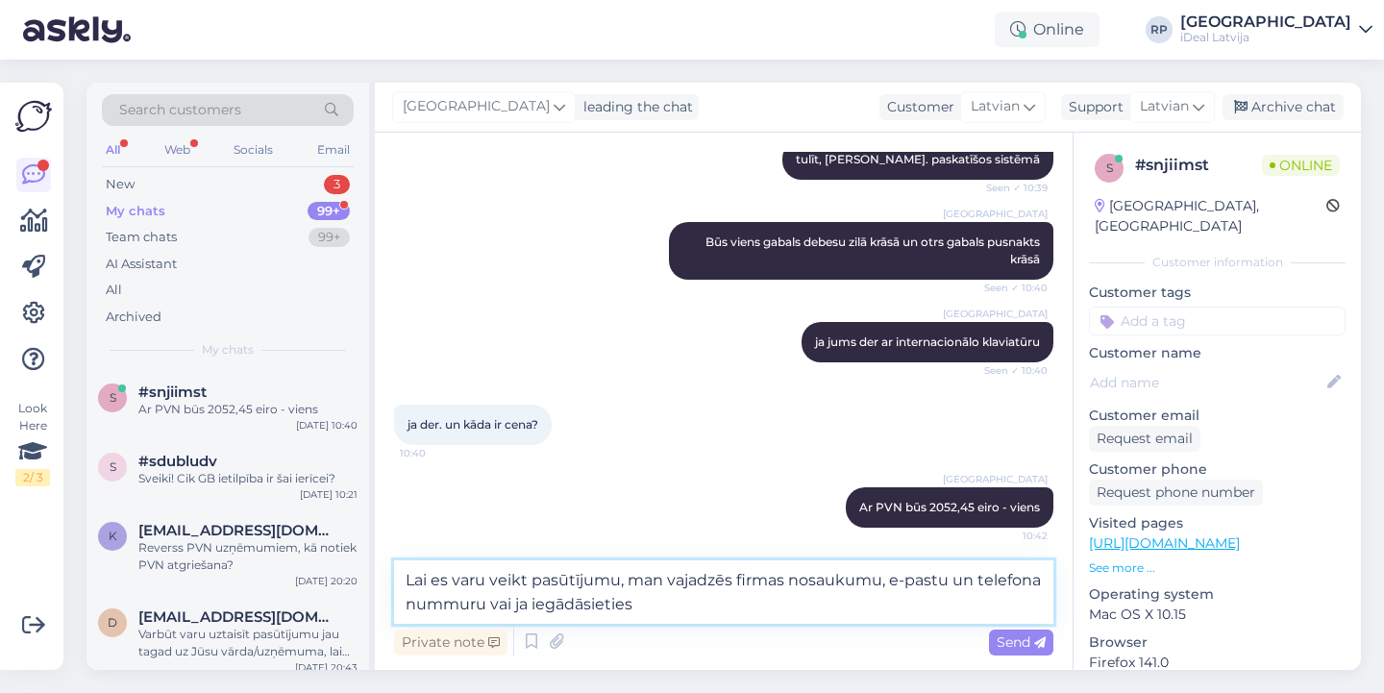
click at [936, 609] on textarea "Lai es varu veikt pasūtījumu, man vajadzēs firmas nosaukumu, e-pastu un telefon…" at bounding box center [724, 592] width 660 height 63
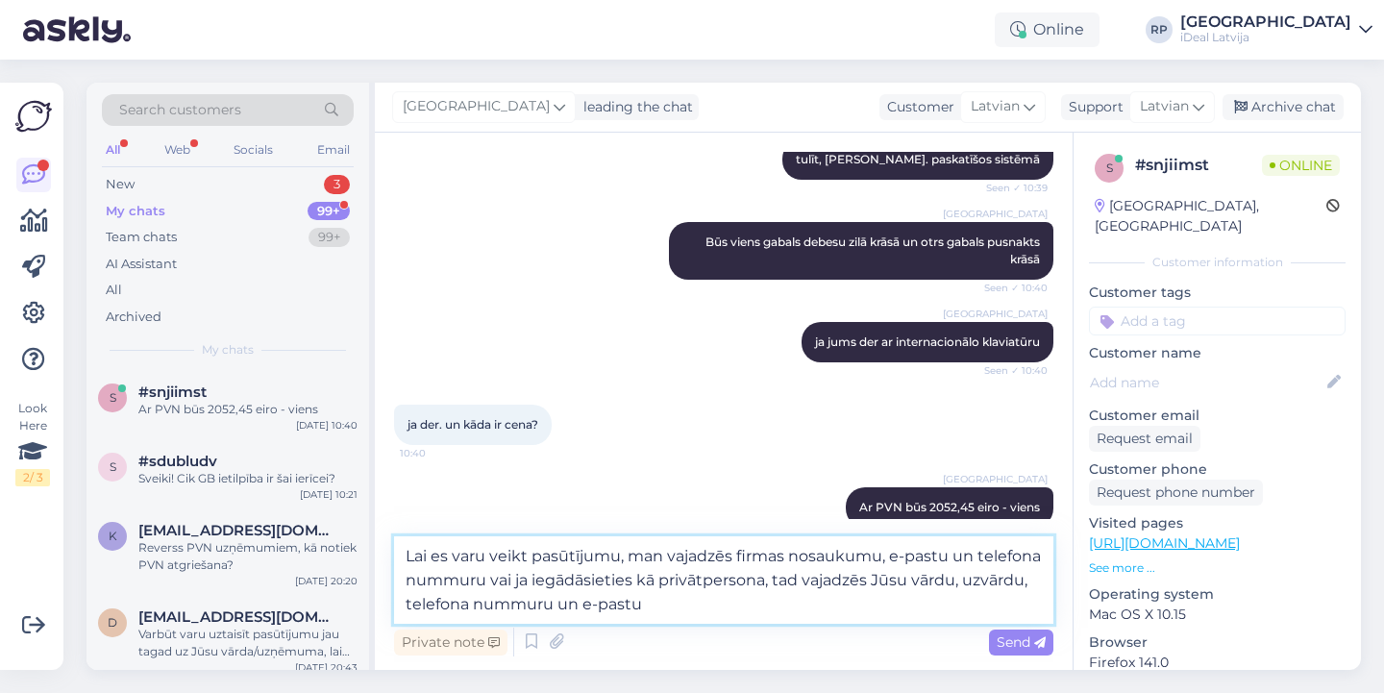
drag, startPoint x: 403, startPoint y: 558, endPoint x: 824, endPoint y: 620, distance: 425.7
click at [824, 621] on textarea "Lai es varu veikt pasūtījumu, man vajadzēs firmas nosaukumu, e-pastu un telefon…" at bounding box center [724, 579] width 660 height 87
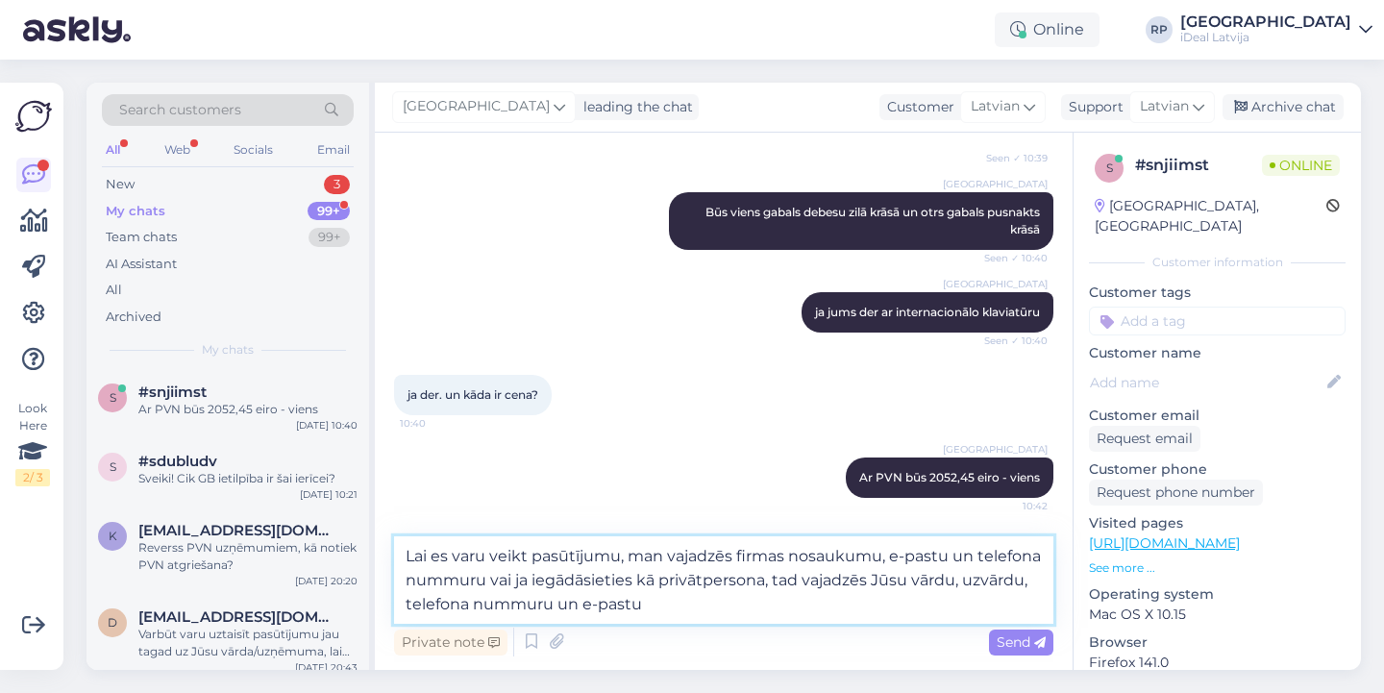
scroll to position [858, 0]
paste textarea "ētu veikt pasūtījumu, man būs nepieciešams firmas nosaukums, e-pasta adrese un …"
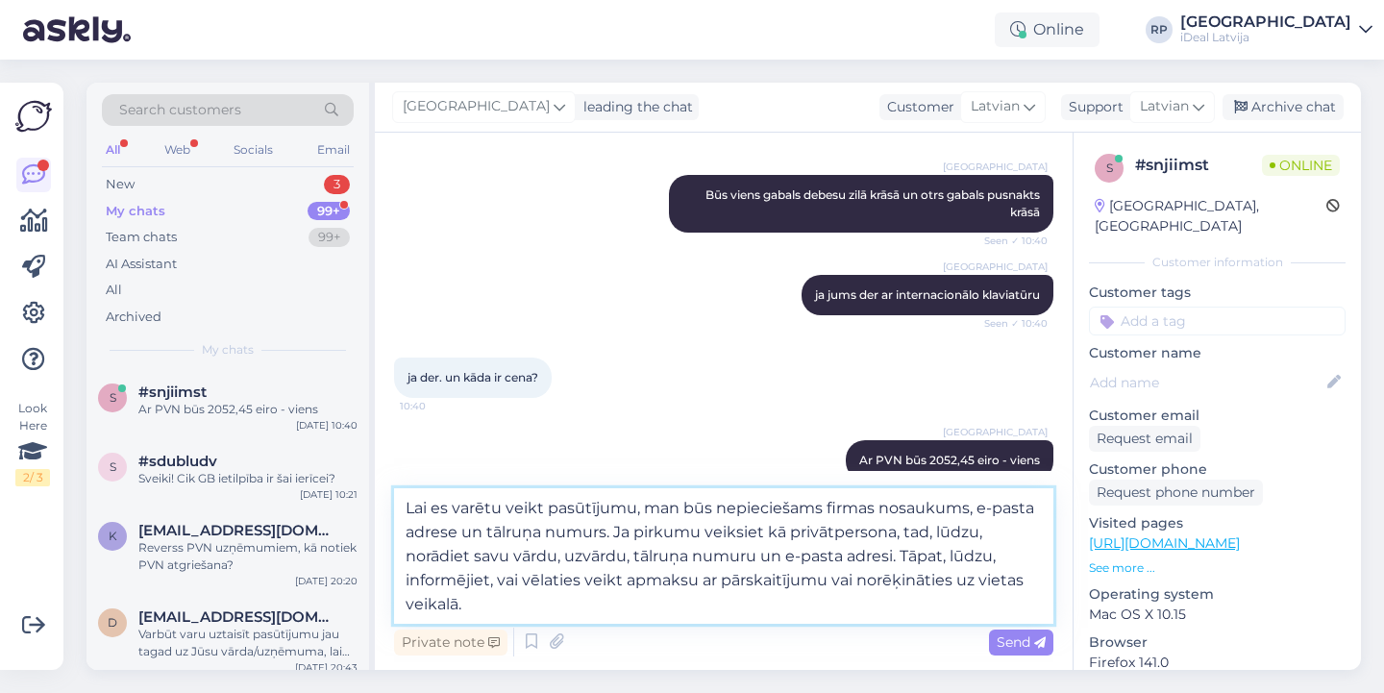
type textarea "Lai es varētu veikt pasūtījumu, man būs nepieciešams firmas nosaukums, e-pasta …"
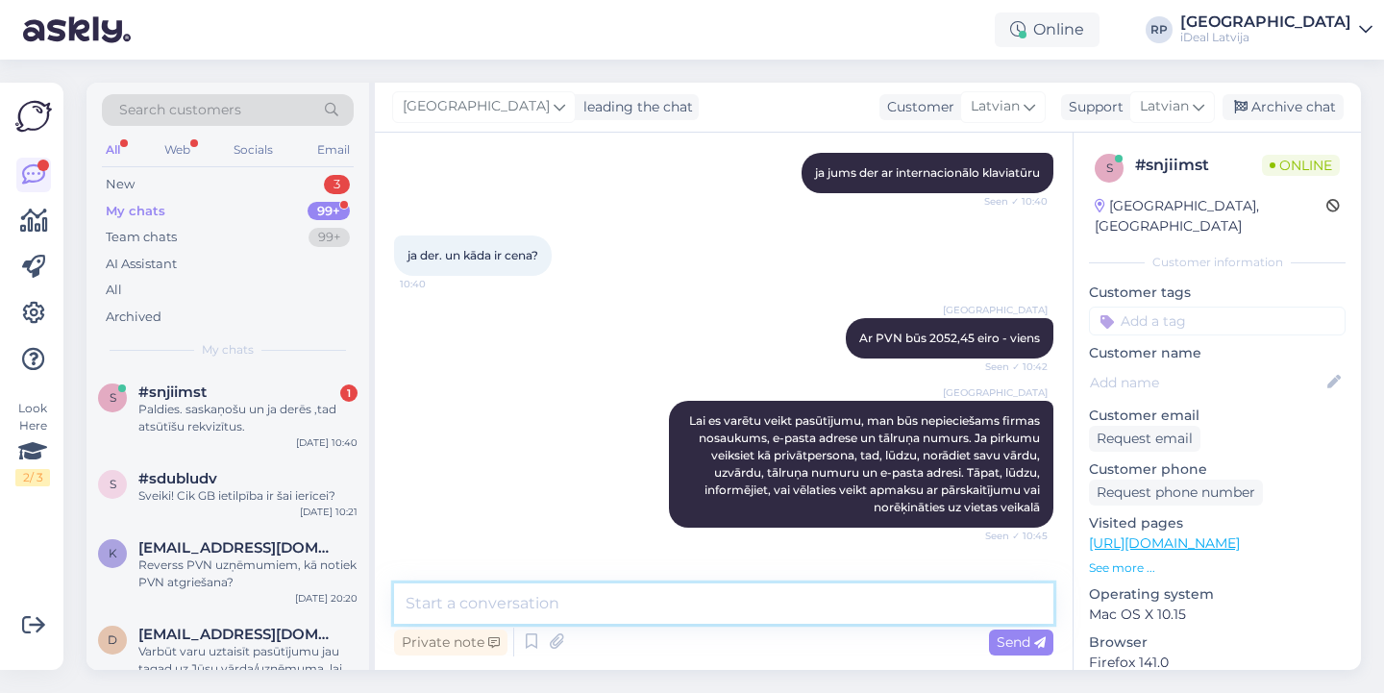
scroll to position [1062, 0]
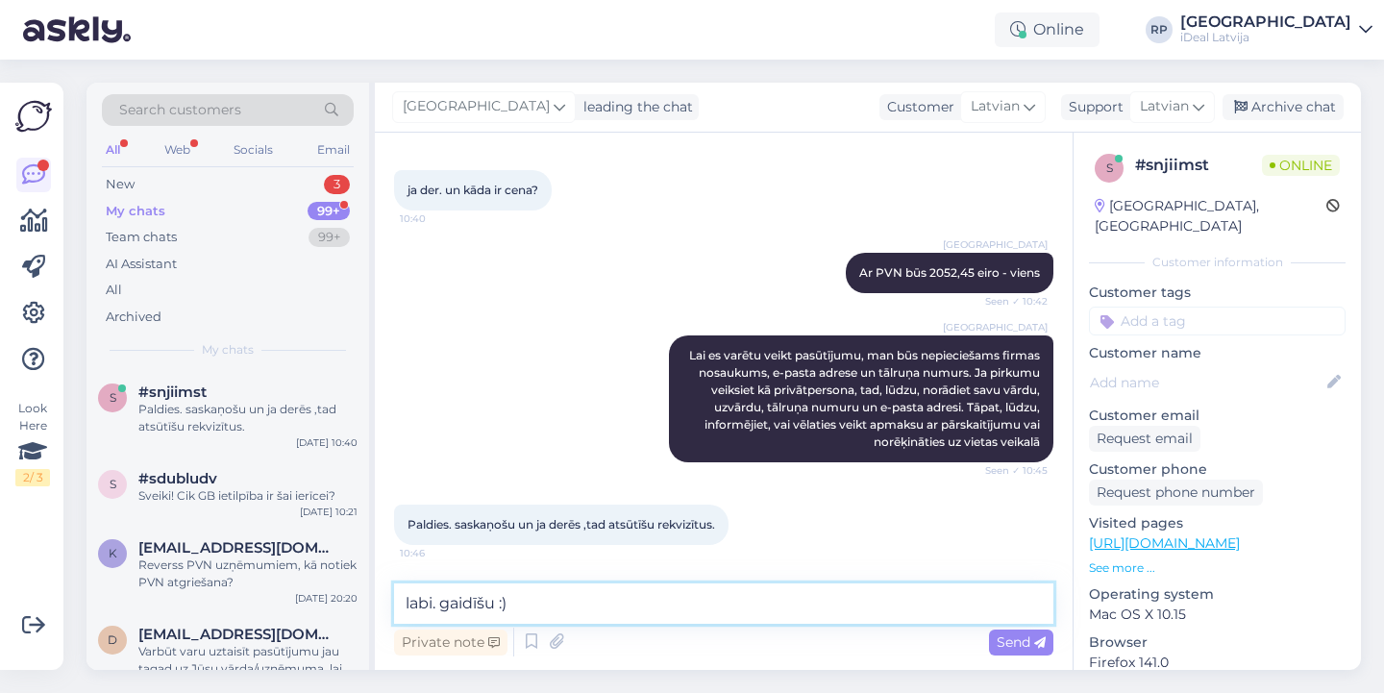
click at [438, 606] on textarea "labi. gaidīšu :)" at bounding box center [724, 604] width 660 height 40
click at [650, 608] on textarea "labi, gaidīšu :)" at bounding box center [724, 604] width 660 height 40
type textarea "labi, gaidīšu :)"
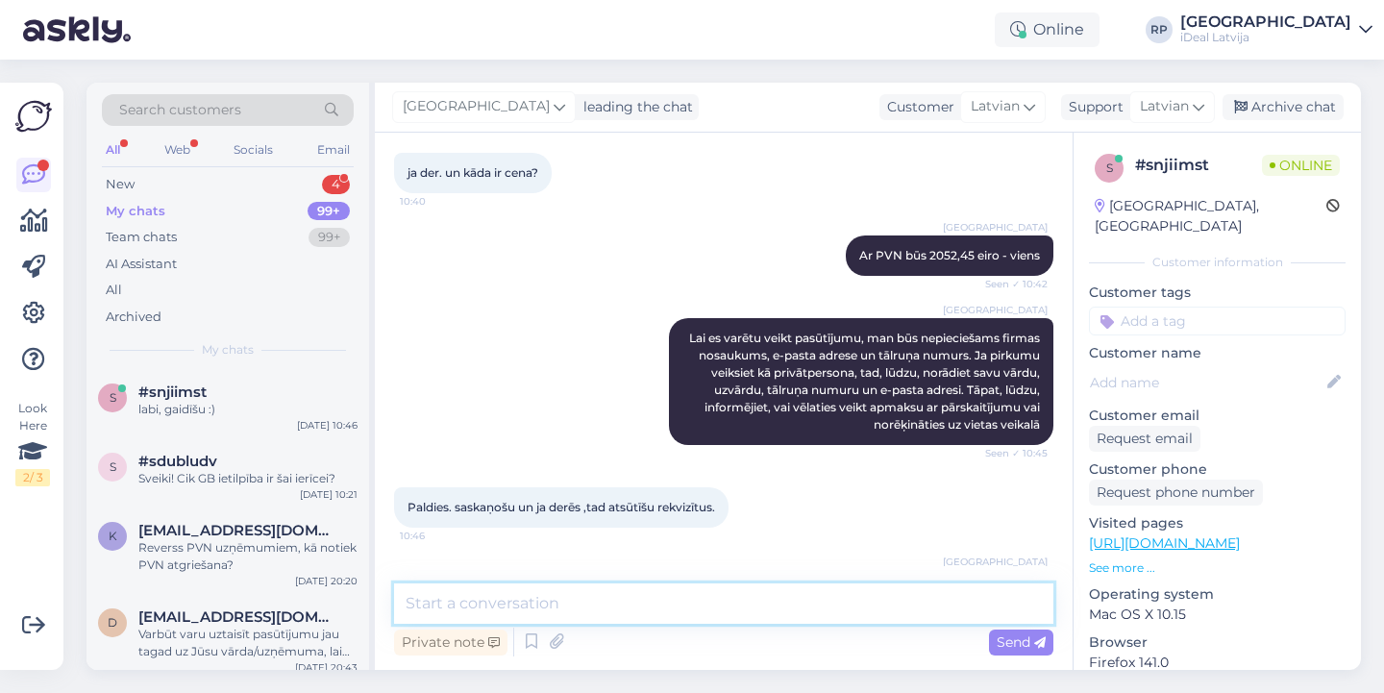
scroll to position [1145, 0]
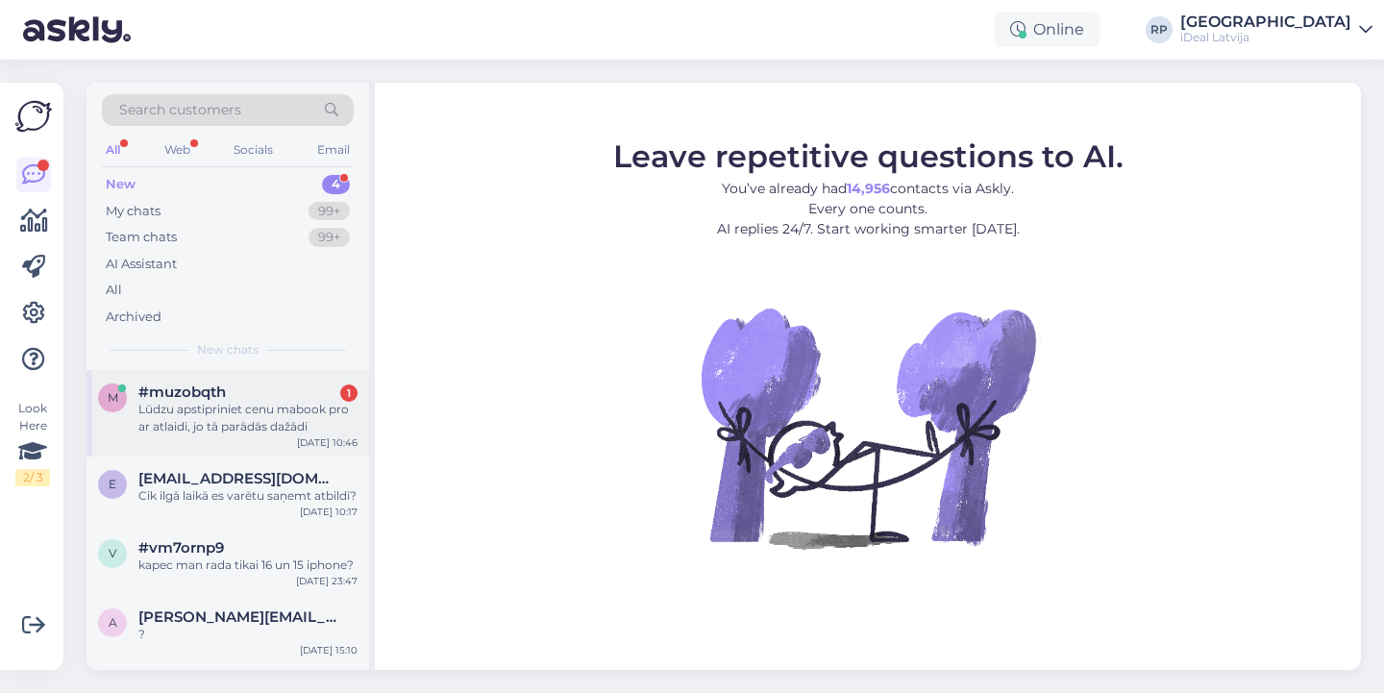
click at [314, 385] on div "#muzobqth 1" at bounding box center [247, 392] width 219 height 17
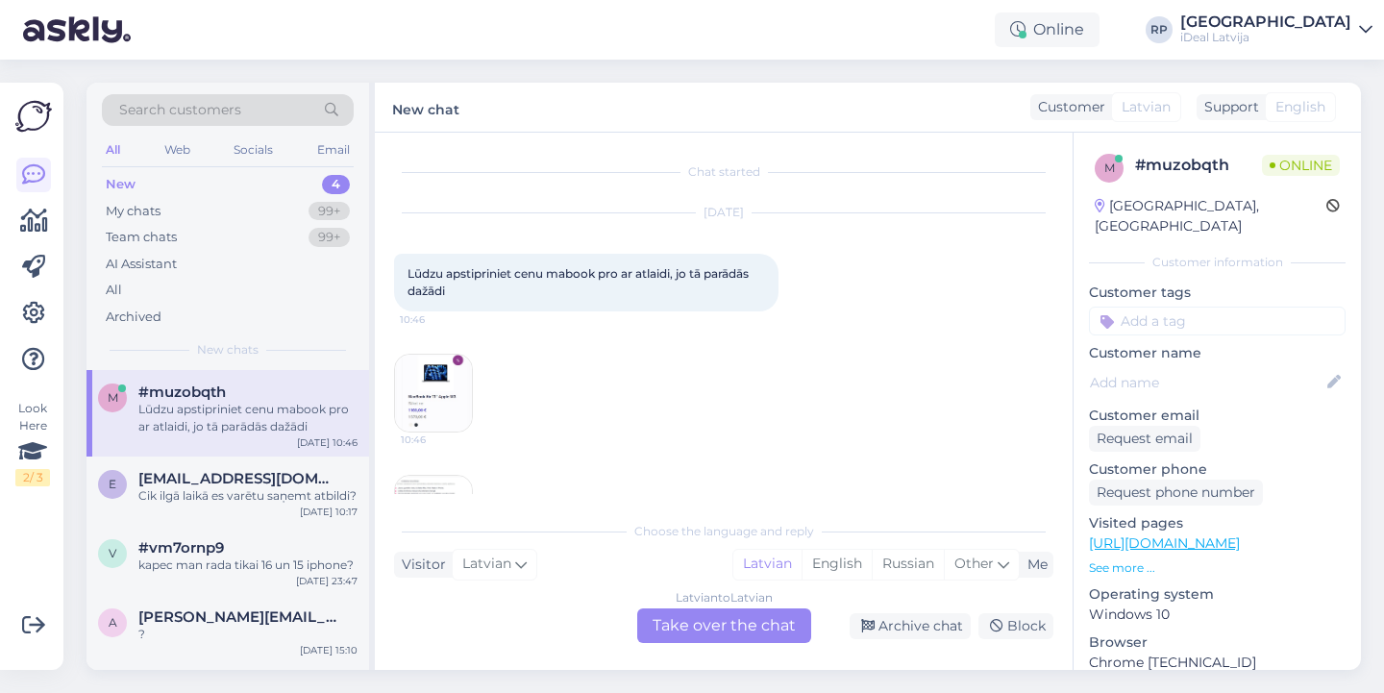
scroll to position [40, 0]
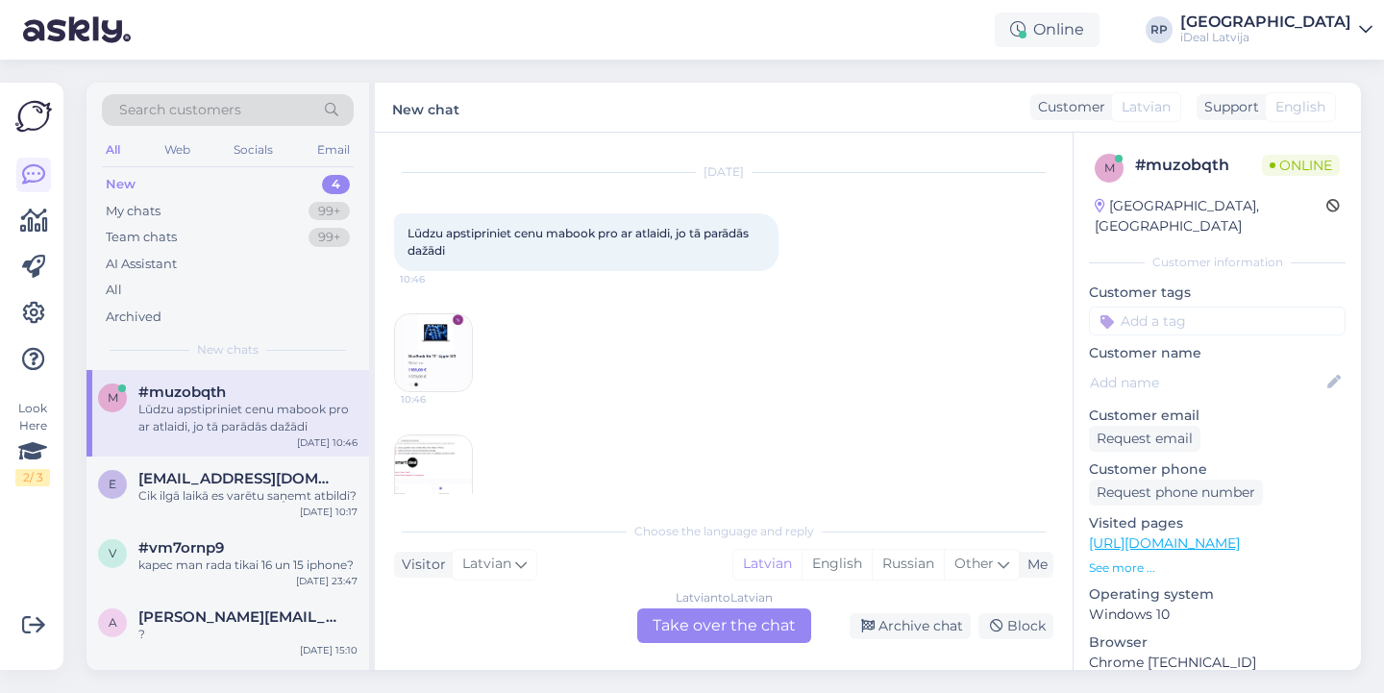
click at [439, 355] on img at bounding box center [433, 352] width 77 height 77
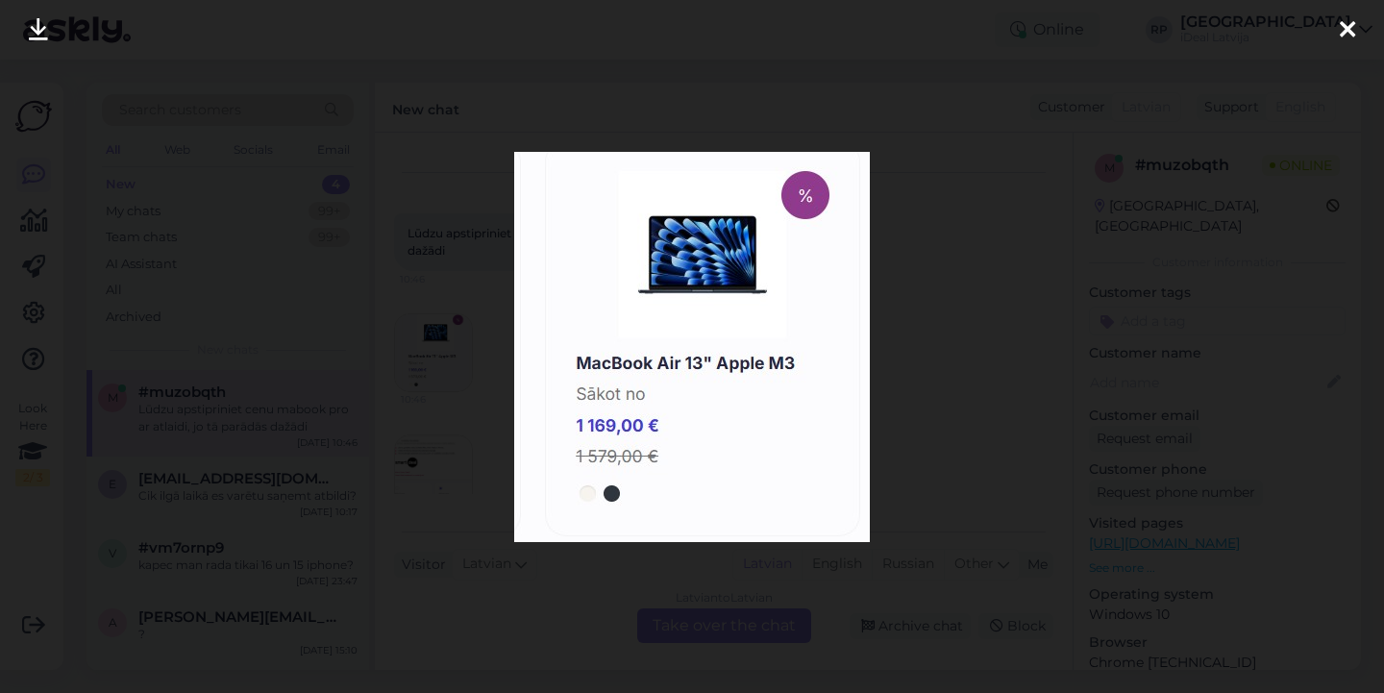
click at [1345, 21] on icon at bounding box center [1347, 30] width 15 height 25
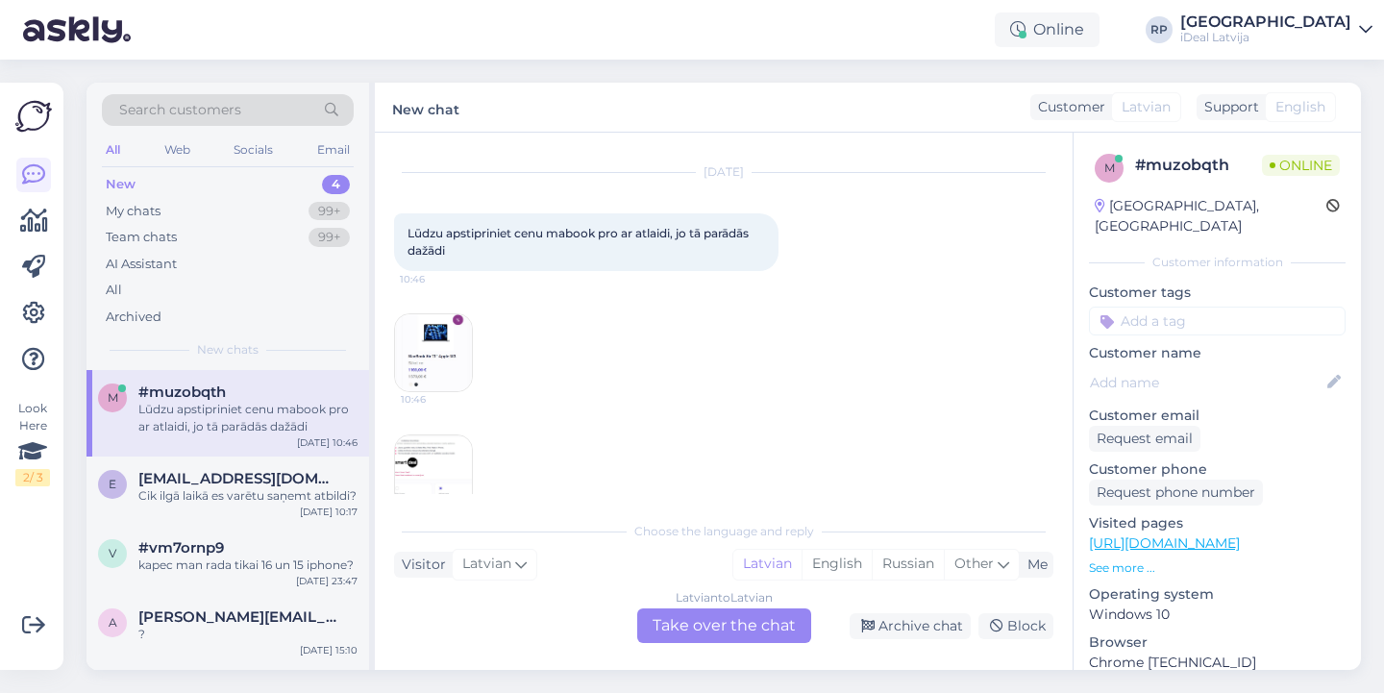
click at [444, 454] on img at bounding box center [433, 474] width 77 height 77
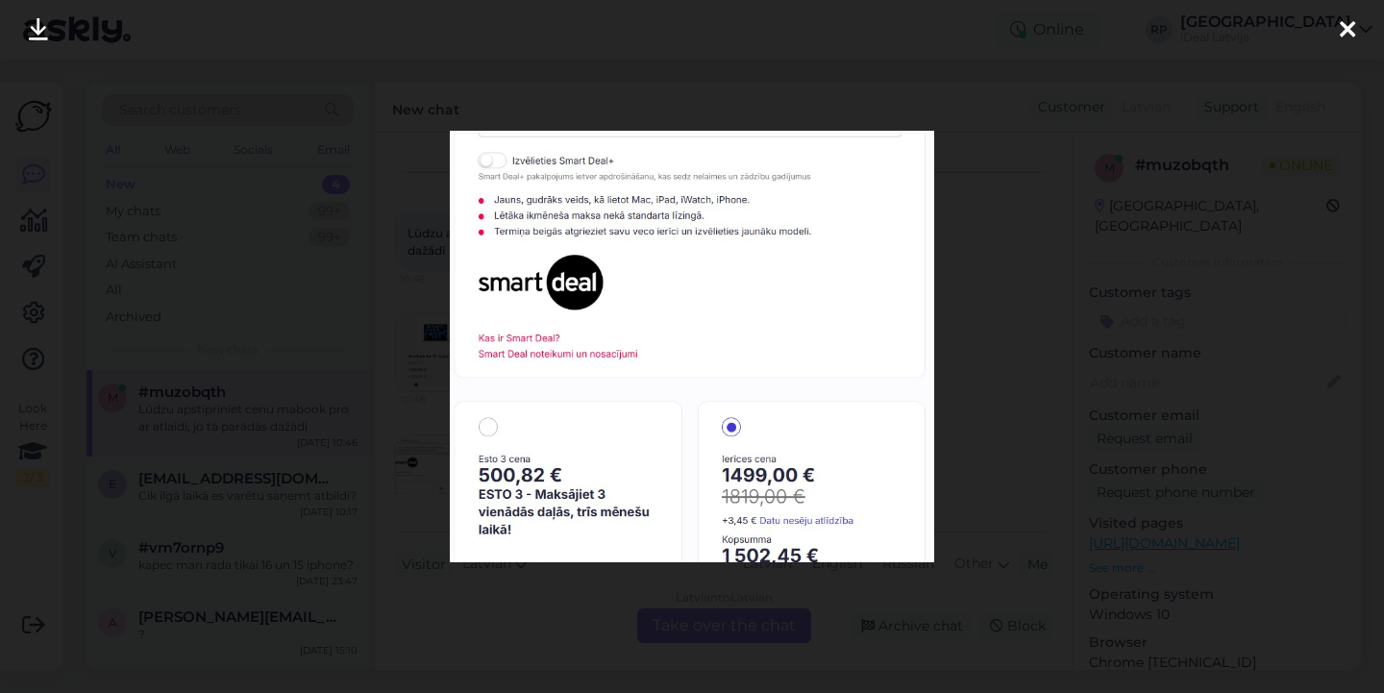
click at [1356, 34] on div at bounding box center [1348, 30] width 38 height 61
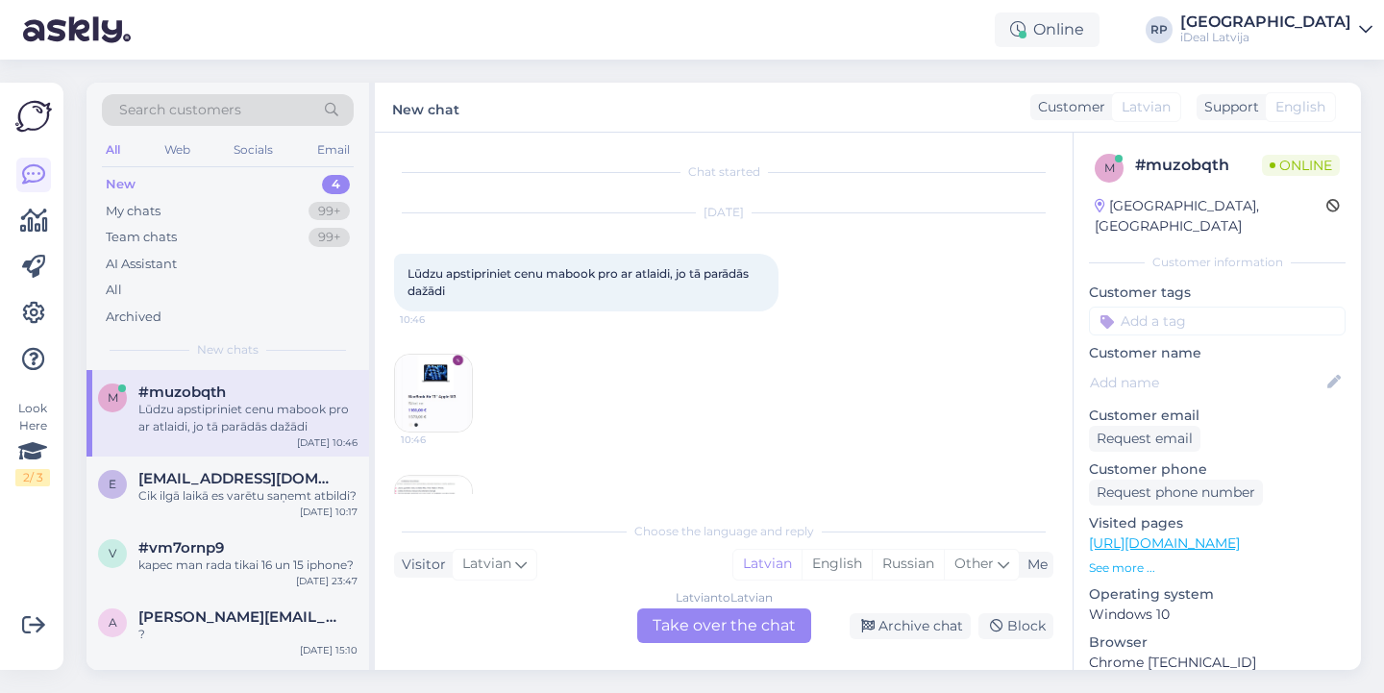
scroll to position [0, 0]
click at [296, 206] on div "My chats 99+" at bounding box center [228, 211] width 252 height 27
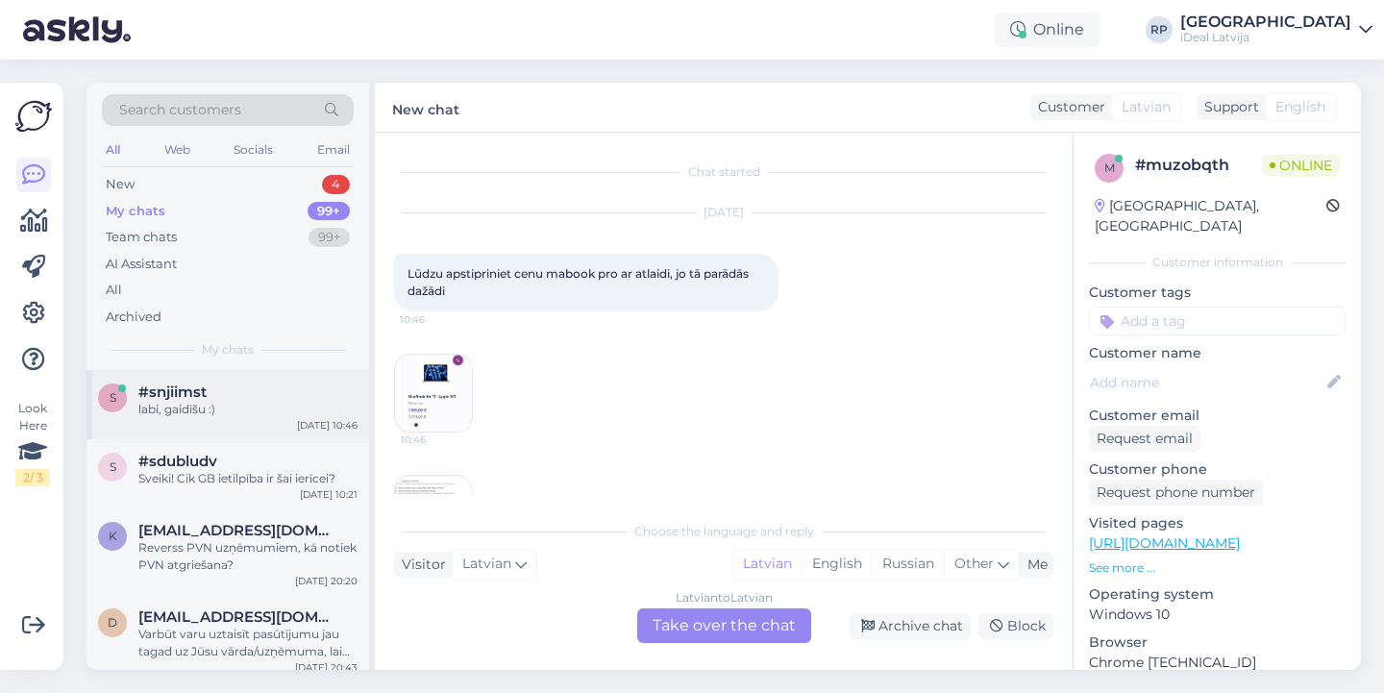
click at [268, 392] on div "#snjiimst" at bounding box center [247, 392] width 219 height 17
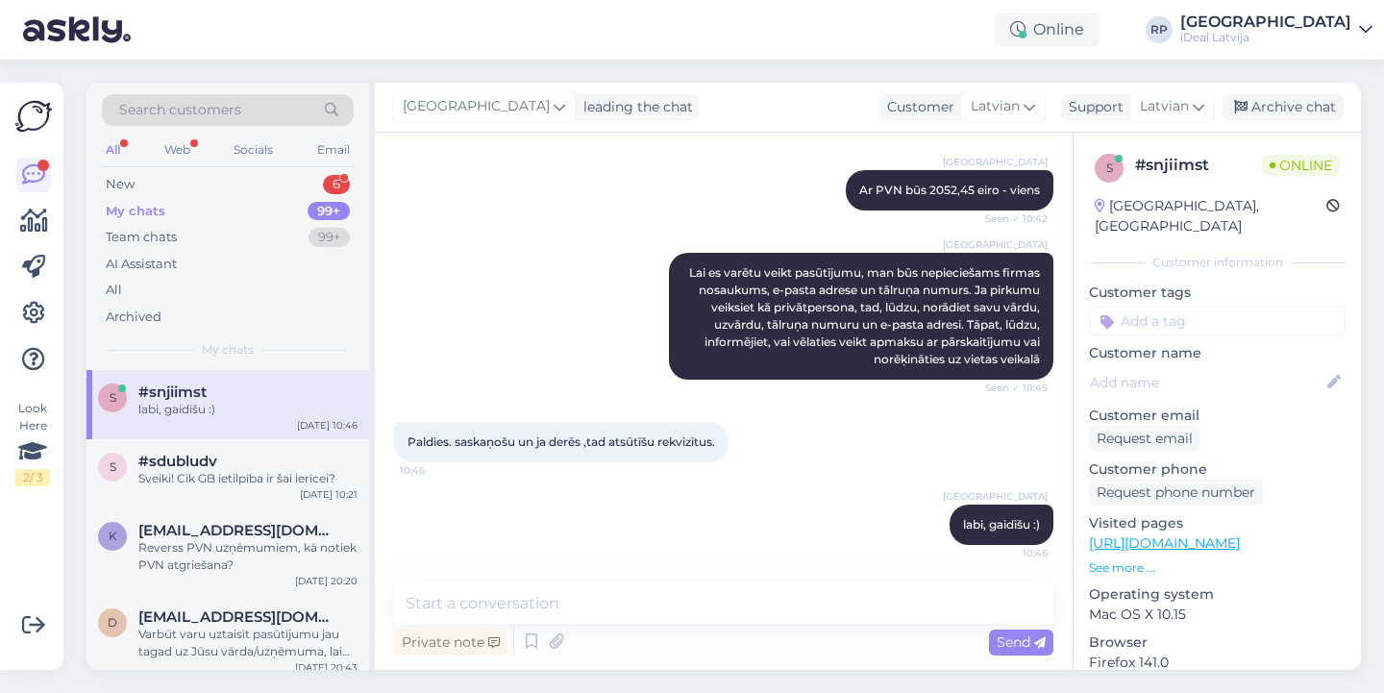
scroll to position [1145, 0]
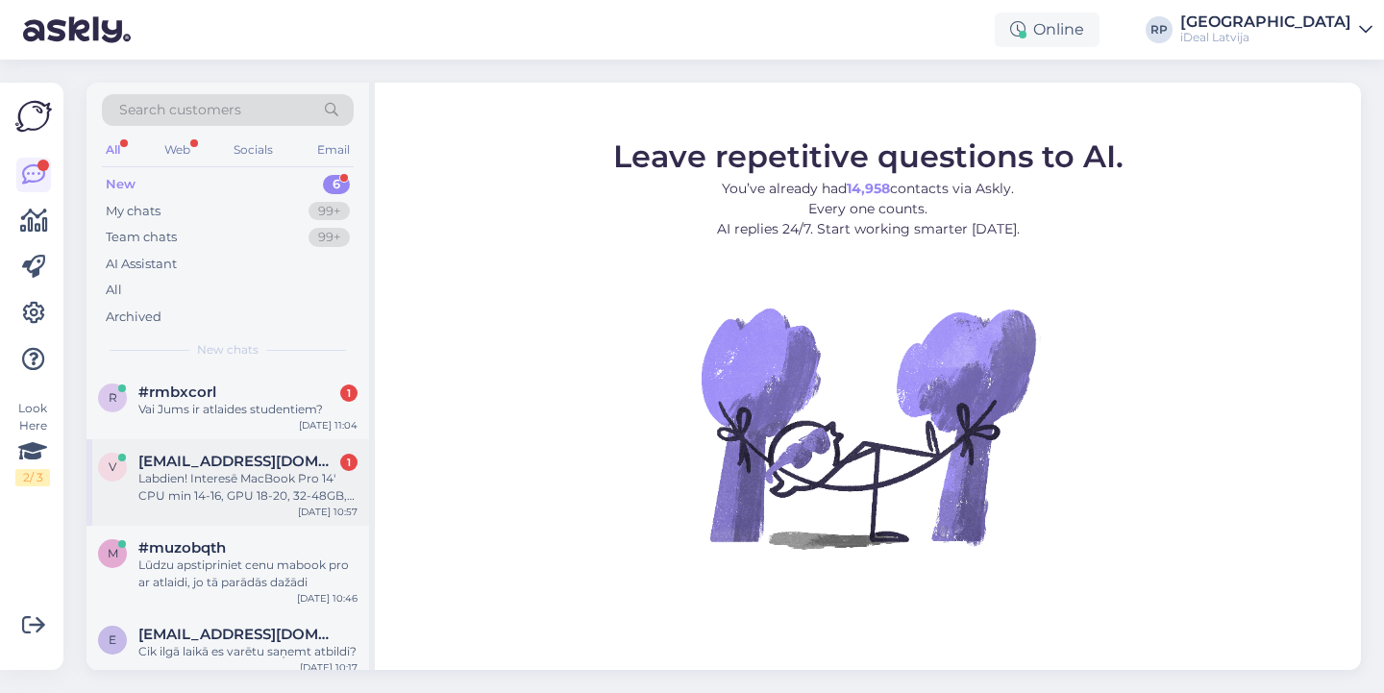
click at [196, 477] on div "Labdien! Interesē MacBook Pro 14' CPU min 14-16, GPU 18-20, 32-48GB, 512GB SSD …" at bounding box center [247, 487] width 219 height 35
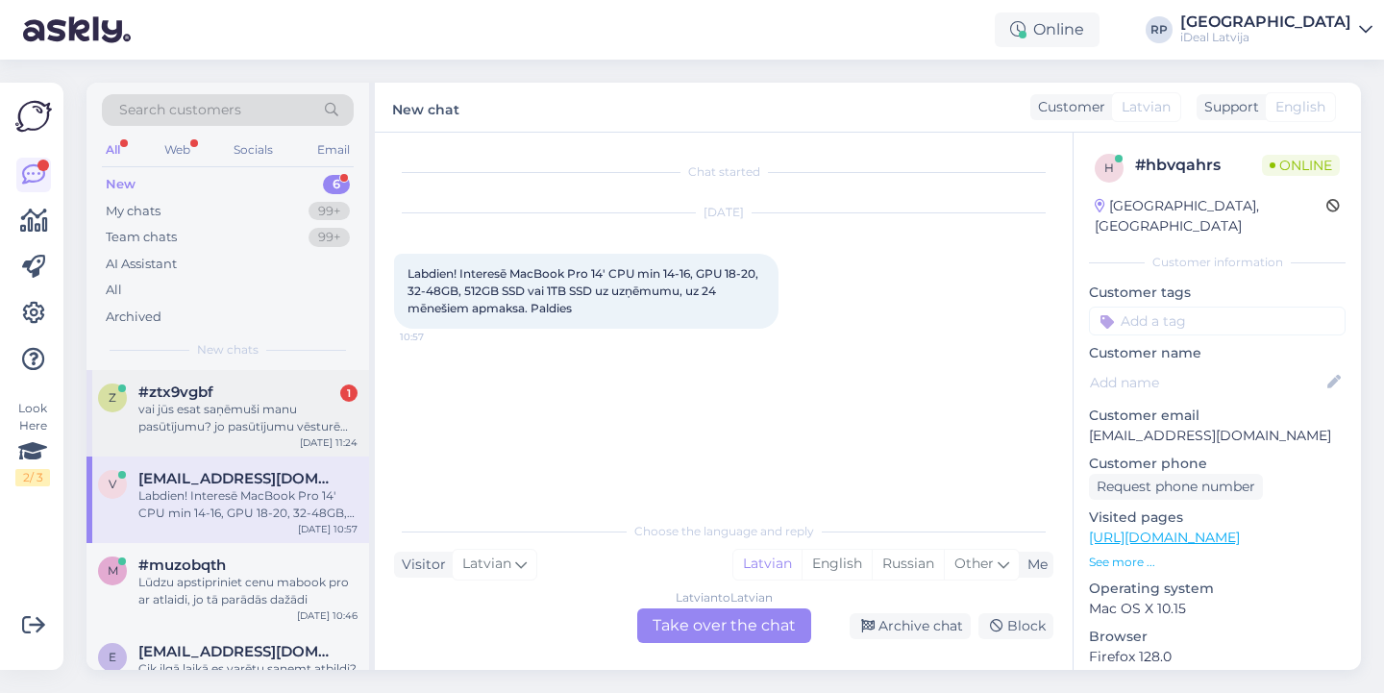
click at [282, 381] on div "z #ztx9vgbf 1 vai jūs esat saņēmuši manu pasūtījumu? jo pasūtījumu vēsturē man …" at bounding box center [228, 413] width 283 height 87
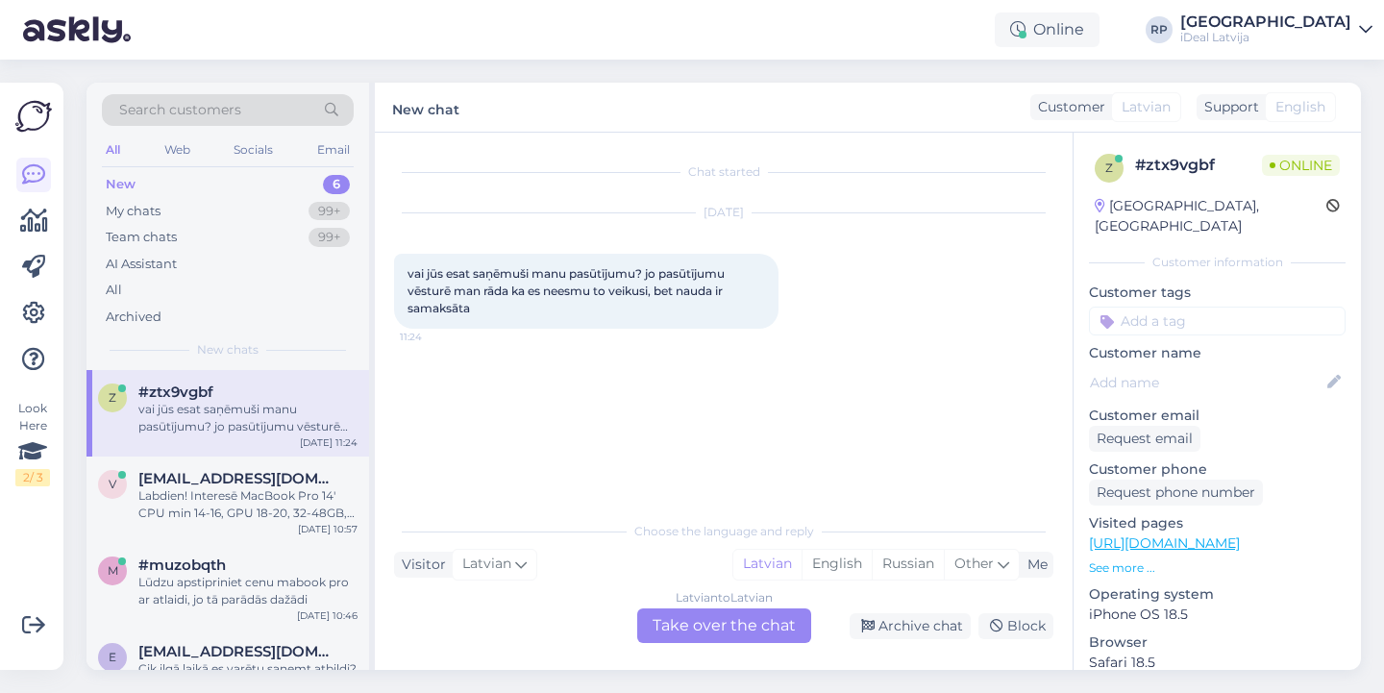
click at [782, 625] on div "Latvian to Latvian Take over the chat" at bounding box center [724, 626] width 174 height 35
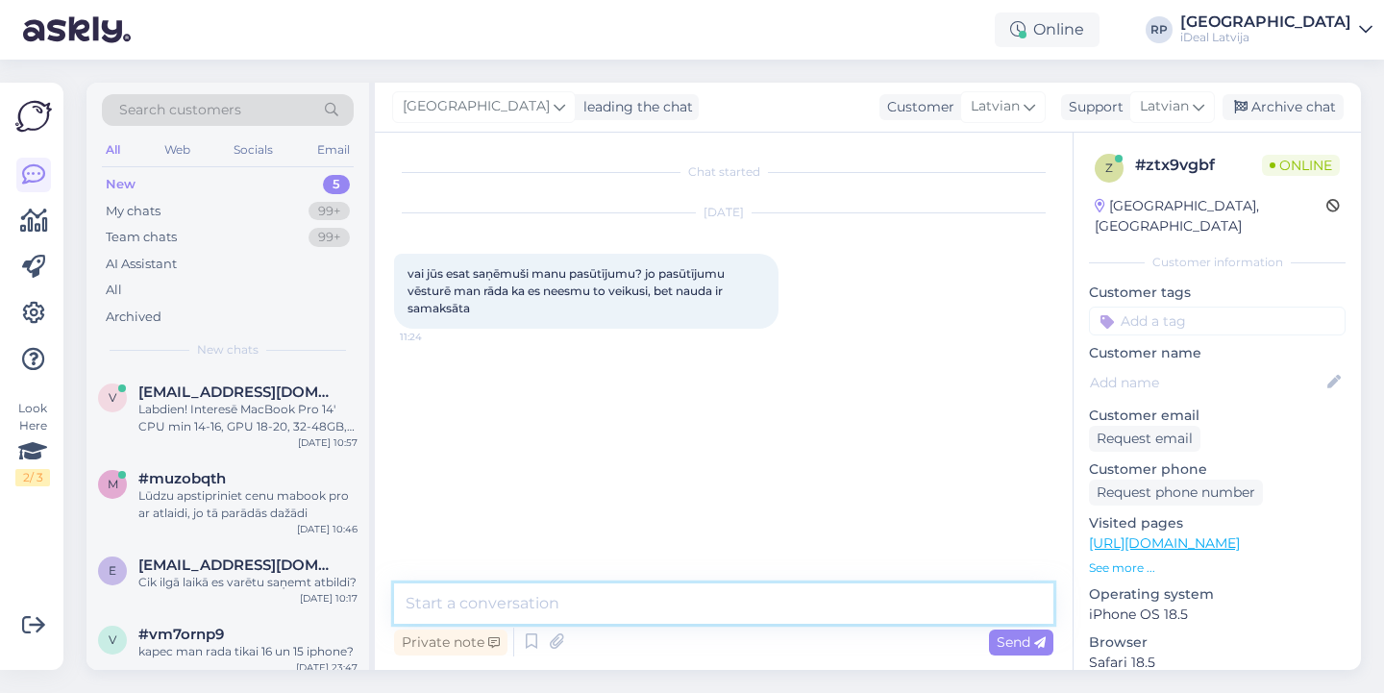
click at [746, 609] on textarea at bounding box center [724, 604] width 660 height 40
drag, startPoint x: 458, startPoint y: 603, endPoint x: 603, endPoint y: 601, distance: 145.2
click at [601, 603] on textarea "Sveiki! uz kā" at bounding box center [724, 604] width 660 height 40
click at [501, 606] on textarea "Sveiki! Kāds vārds uzvārds" at bounding box center [724, 604] width 660 height 40
click at [791, 619] on textarea "Sveiki! Kāds Jums vārds uzvārds" at bounding box center [724, 604] width 660 height 40
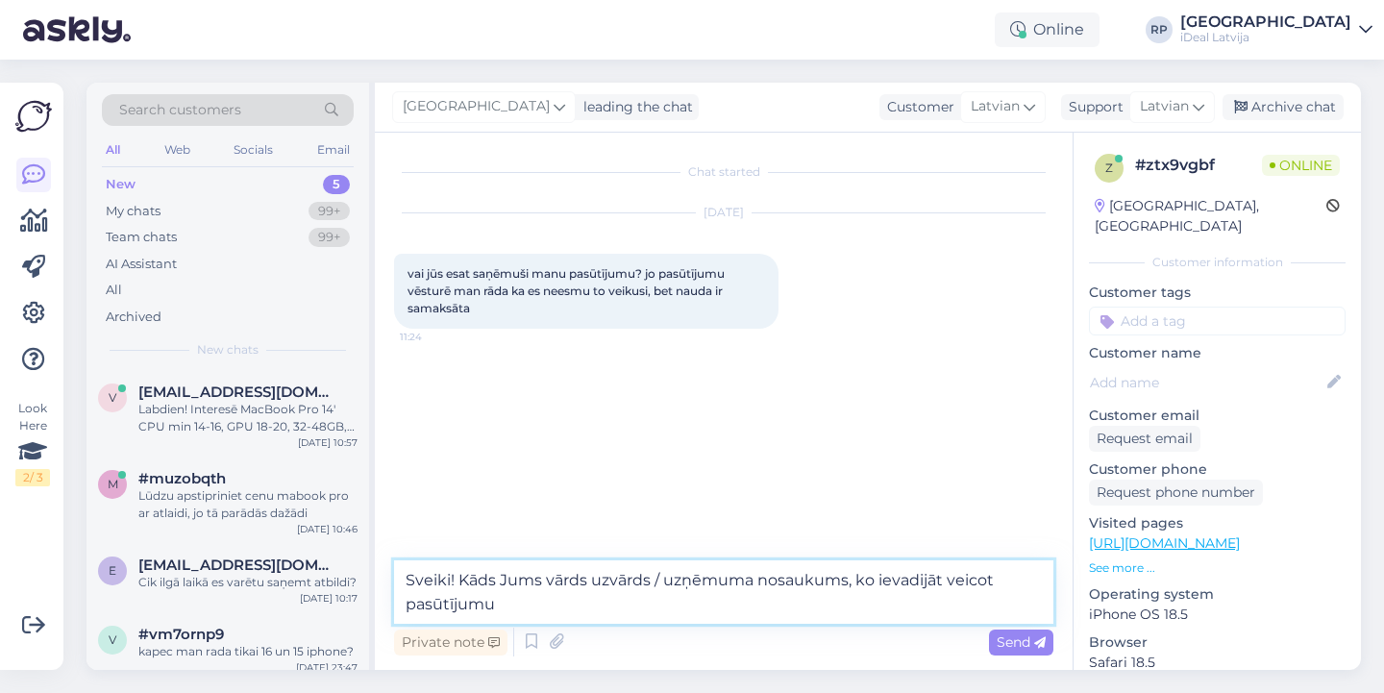
type textarea "Sveiki! Kāds Jums vārds uzvārds / uzņēmuma nosaukums, ko ievadijāt veicot pasūt…"
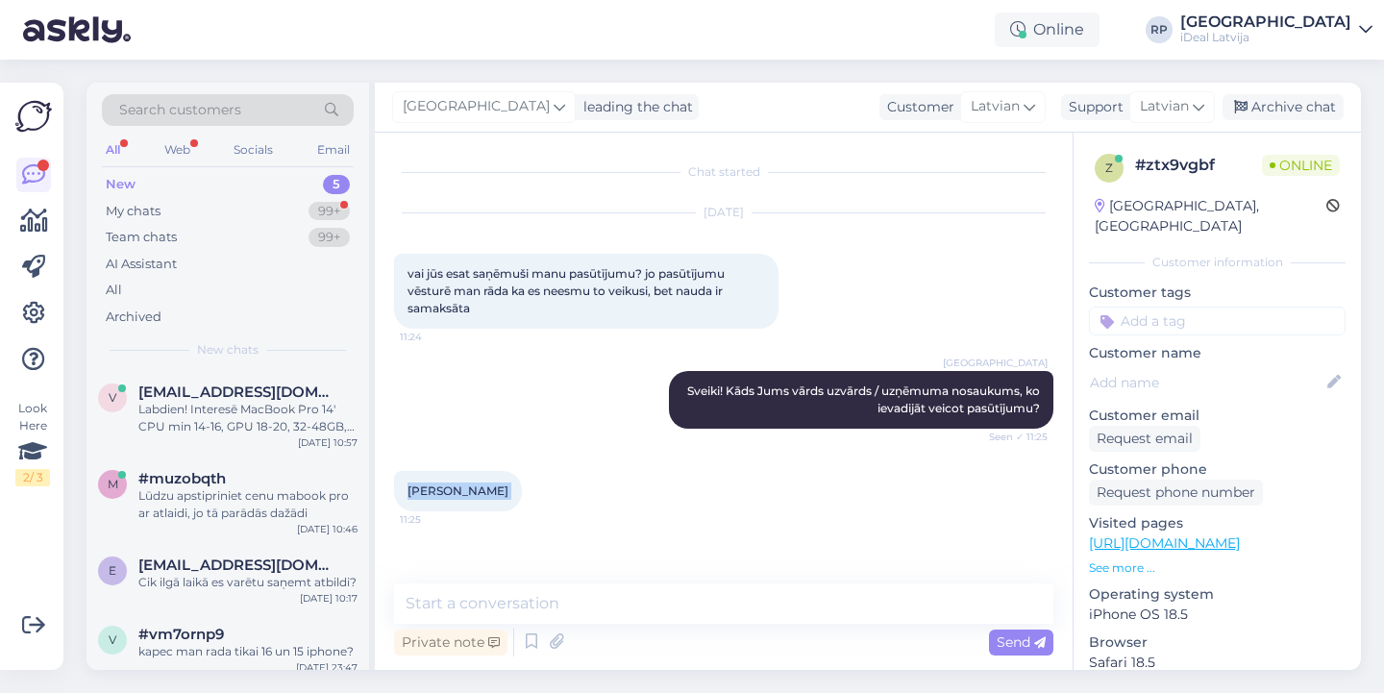
drag, startPoint x: 397, startPoint y: 484, endPoint x: 513, endPoint y: 490, distance: 116.5
click at [513, 490] on div "Agnija Ābelīte 11:25" at bounding box center [458, 491] width 128 height 40
copy div "Agnija Ābelīte 11:25"
click at [842, 627] on div "Private note Send" at bounding box center [724, 642] width 660 height 37
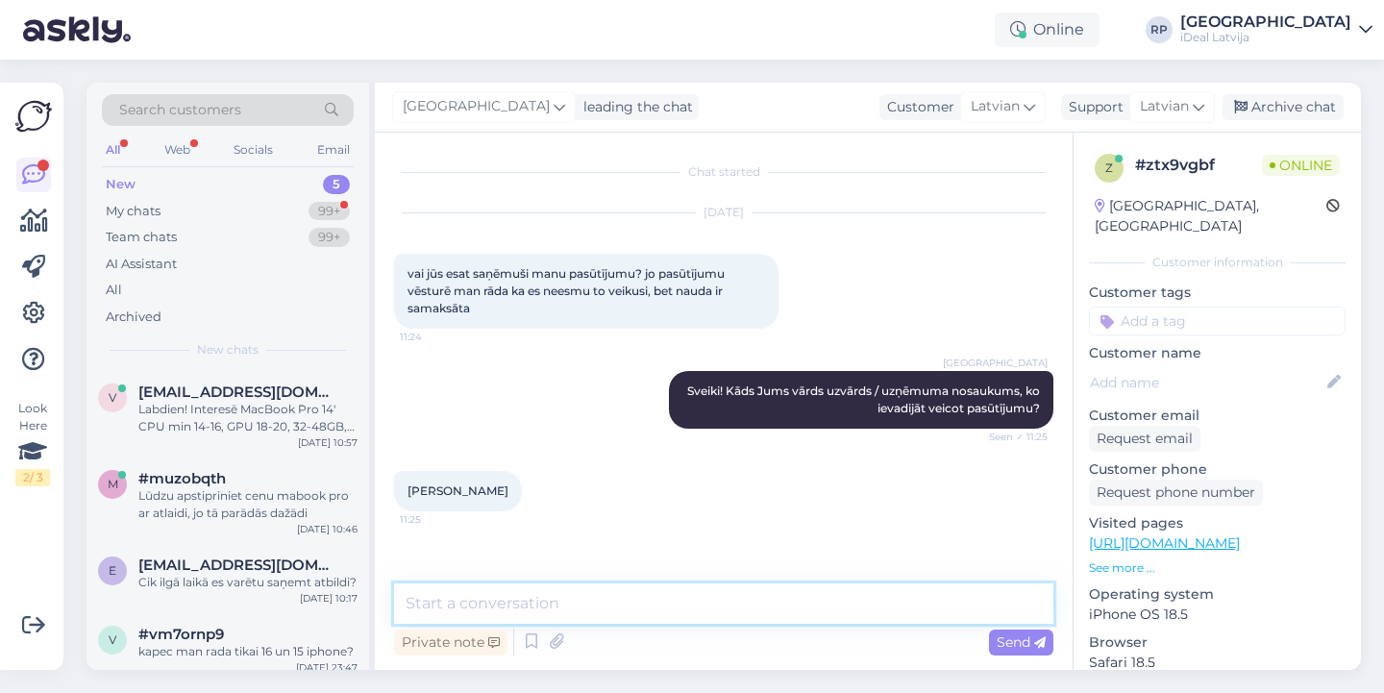
click at [854, 589] on textarea at bounding box center [724, 604] width 660 height 40
type textarea "E"
click at [521, 603] on textarea "Sistēmā redzu, nosūtīju e-pasta pavadzīmi" at bounding box center [724, 604] width 660 height 40
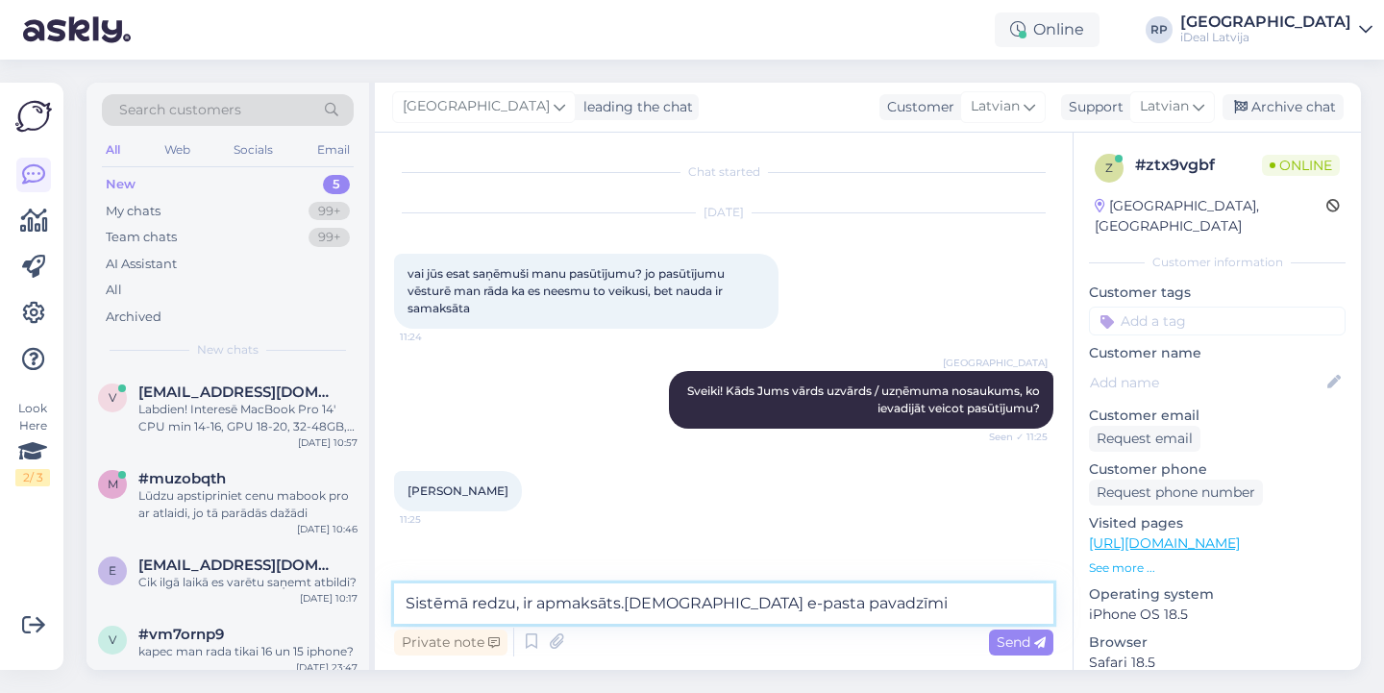
type textarea "Sistēmā redzu, ir apmaksāts. nosūtīju e-pasta pavadzīmi"
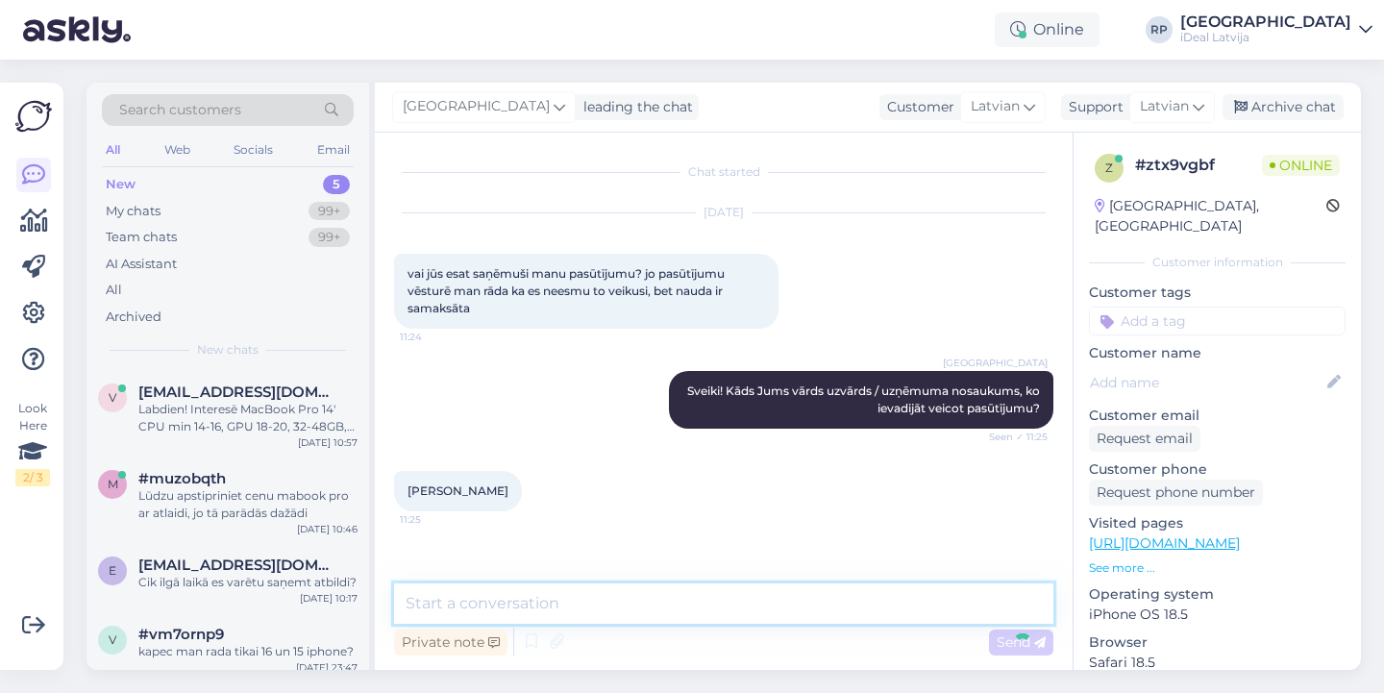
scroll to position [49, 0]
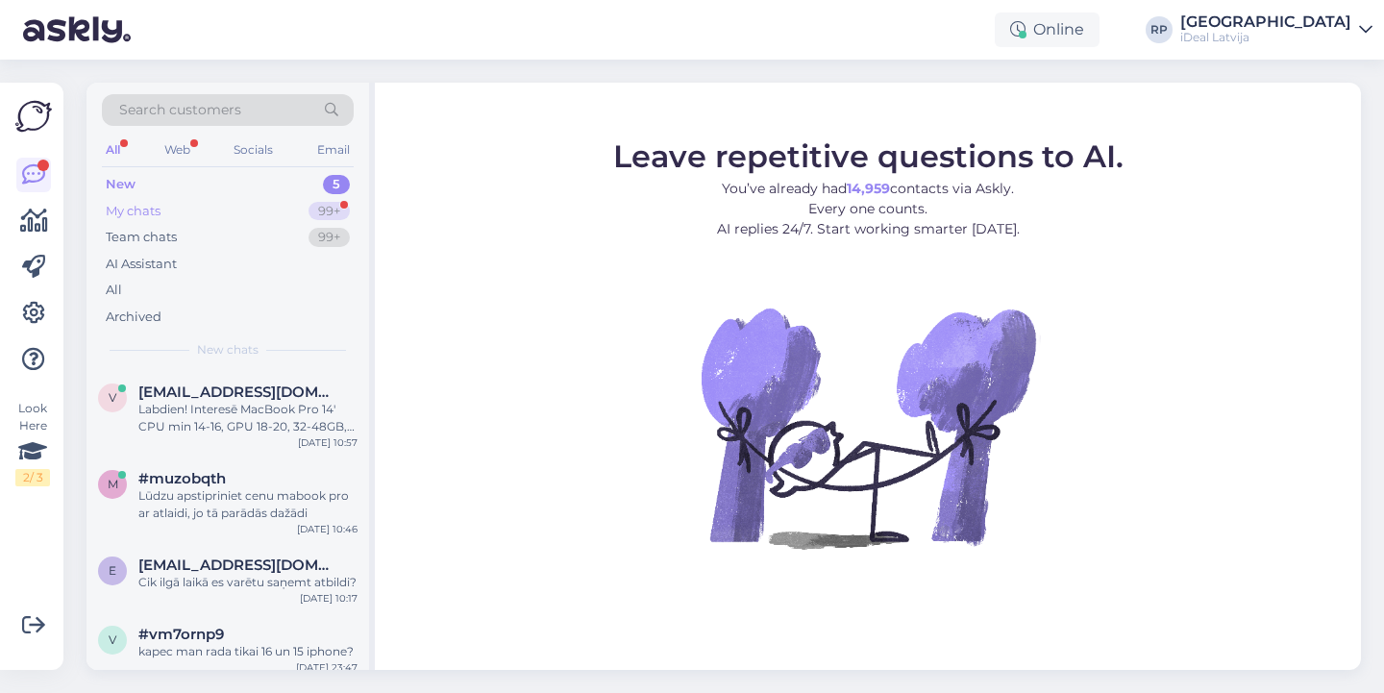
click at [320, 214] on div "99+" at bounding box center [329, 211] width 41 height 19
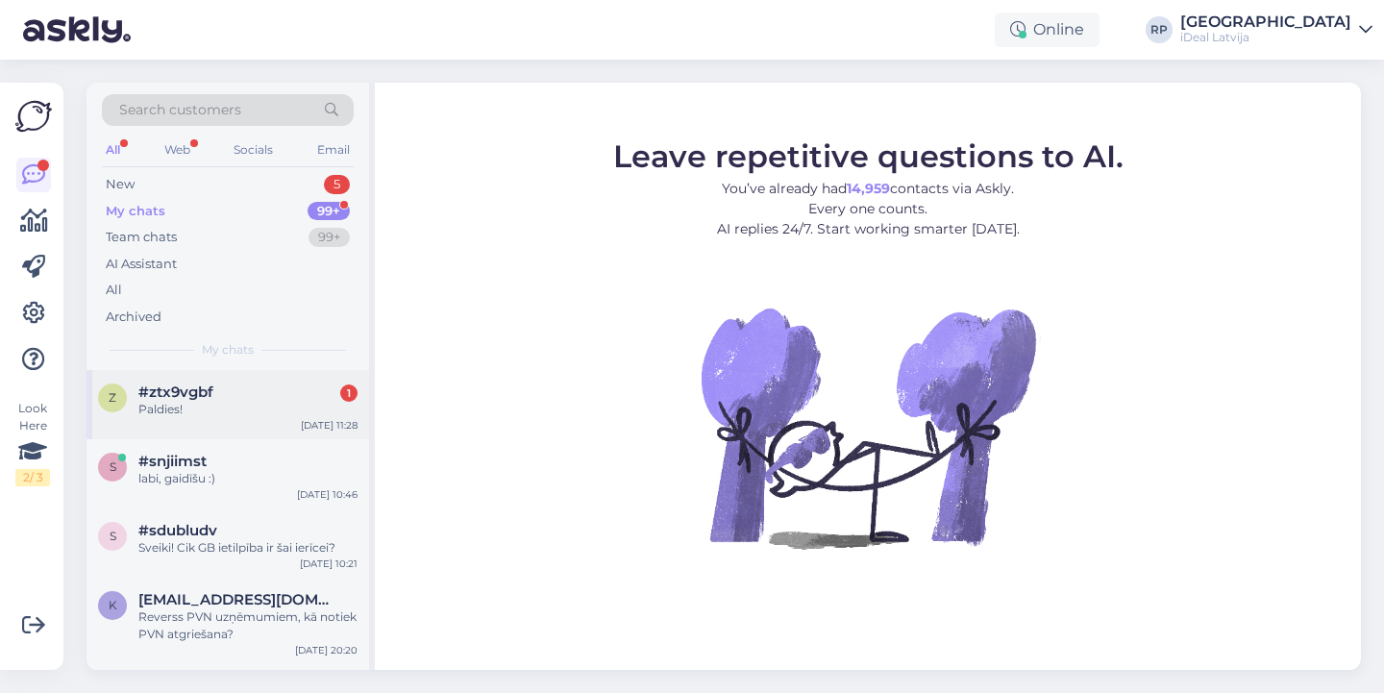
click at [332, 420] on div "[DATE] 11:28" at bounding box center [329, 425] width 57 height 14
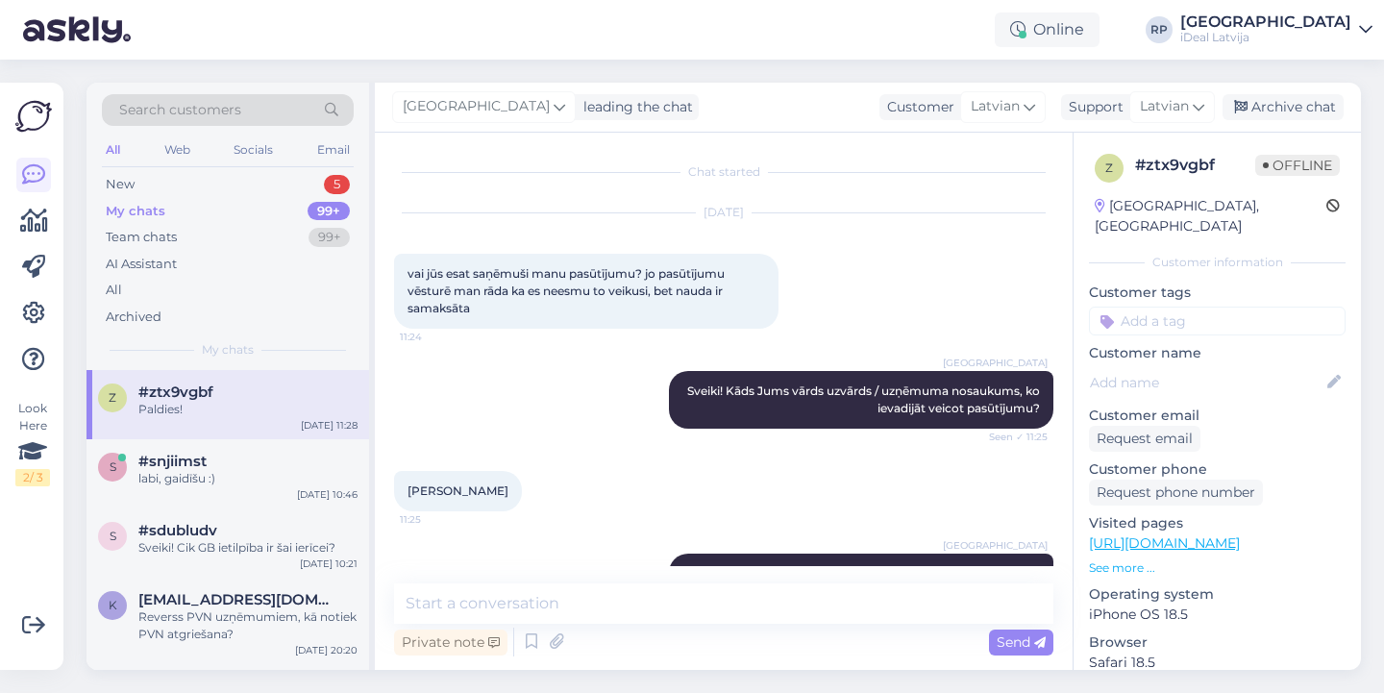
scroll to position [132, 0]
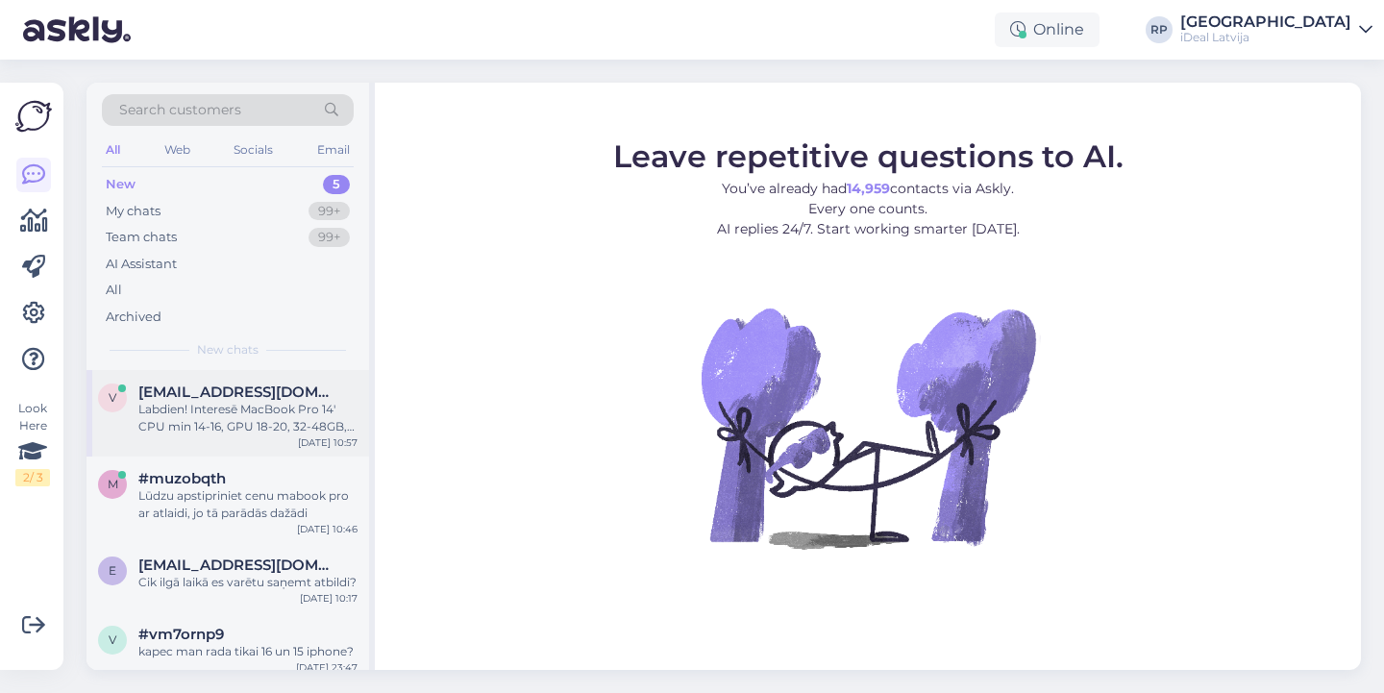
click at [250, 386] on span "viktoria@amaluxevents.com" at bounding box center [238, 392] width 200 height 17
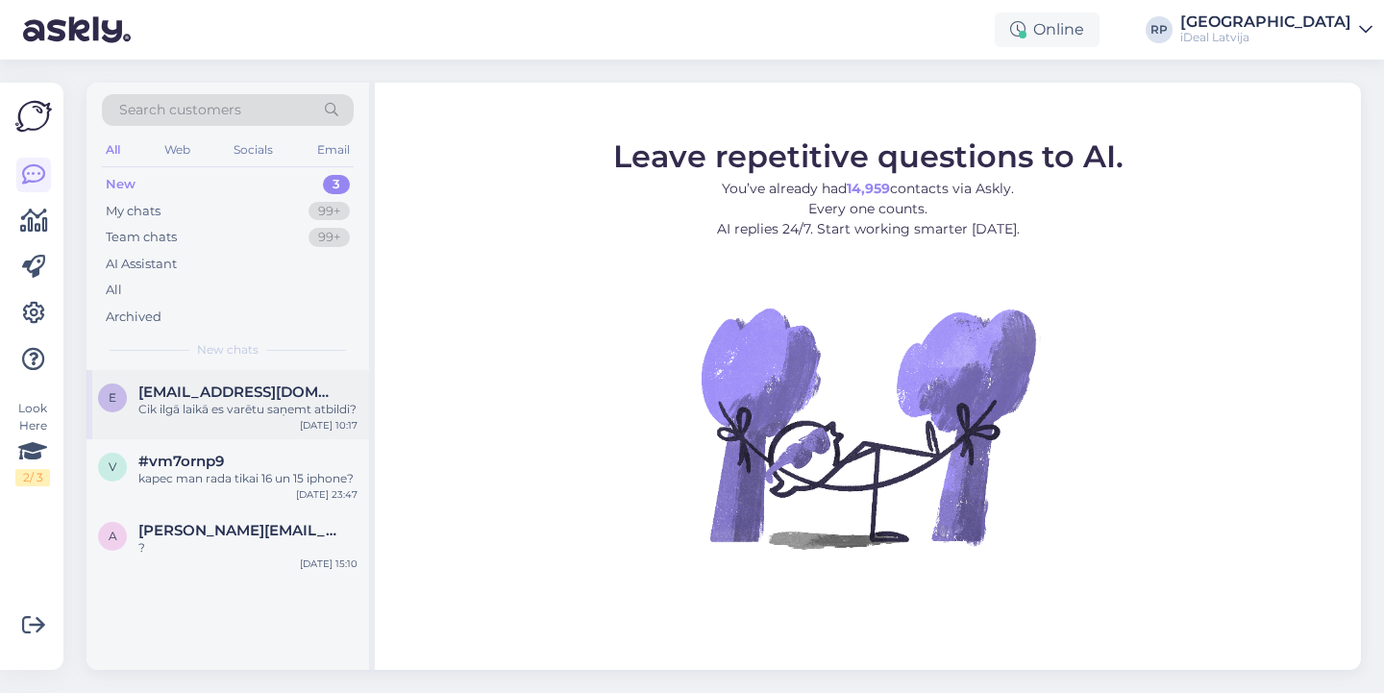
click at [245, 396] on span "[EMAIL_ADDRESS][DOMAIN_NAME]" at bounding box center [238, 392] width 200 height 17
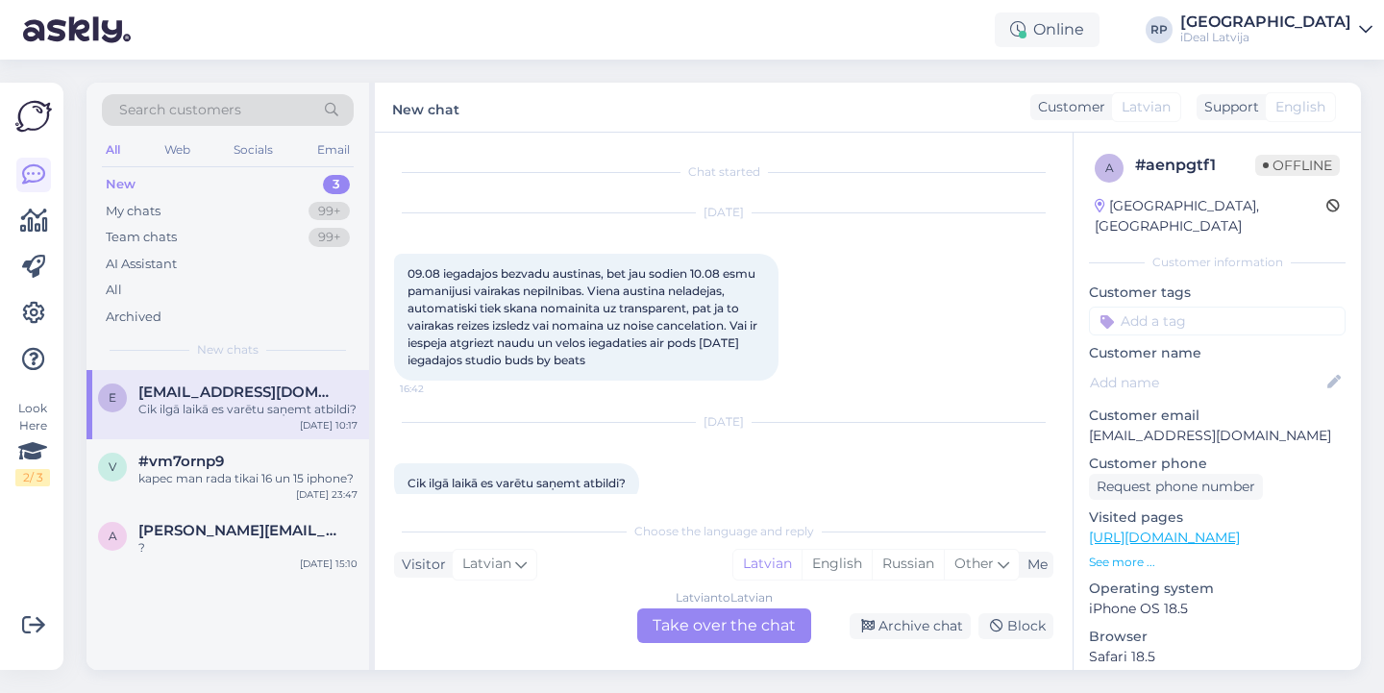
scroll to position [31, 0]
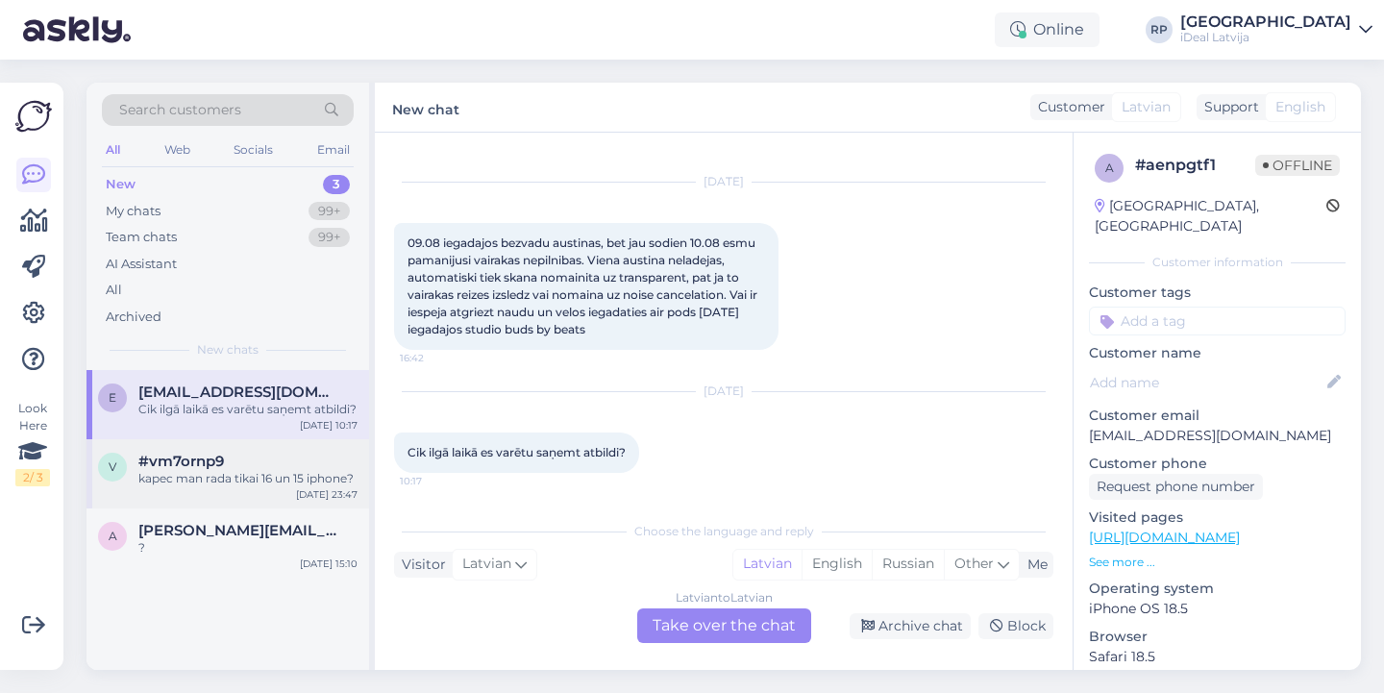
click at [245, 487] on div "kapec man rada tikai 16 un 15 iphone?" at bounding box center [247, 478] width 219 height 17
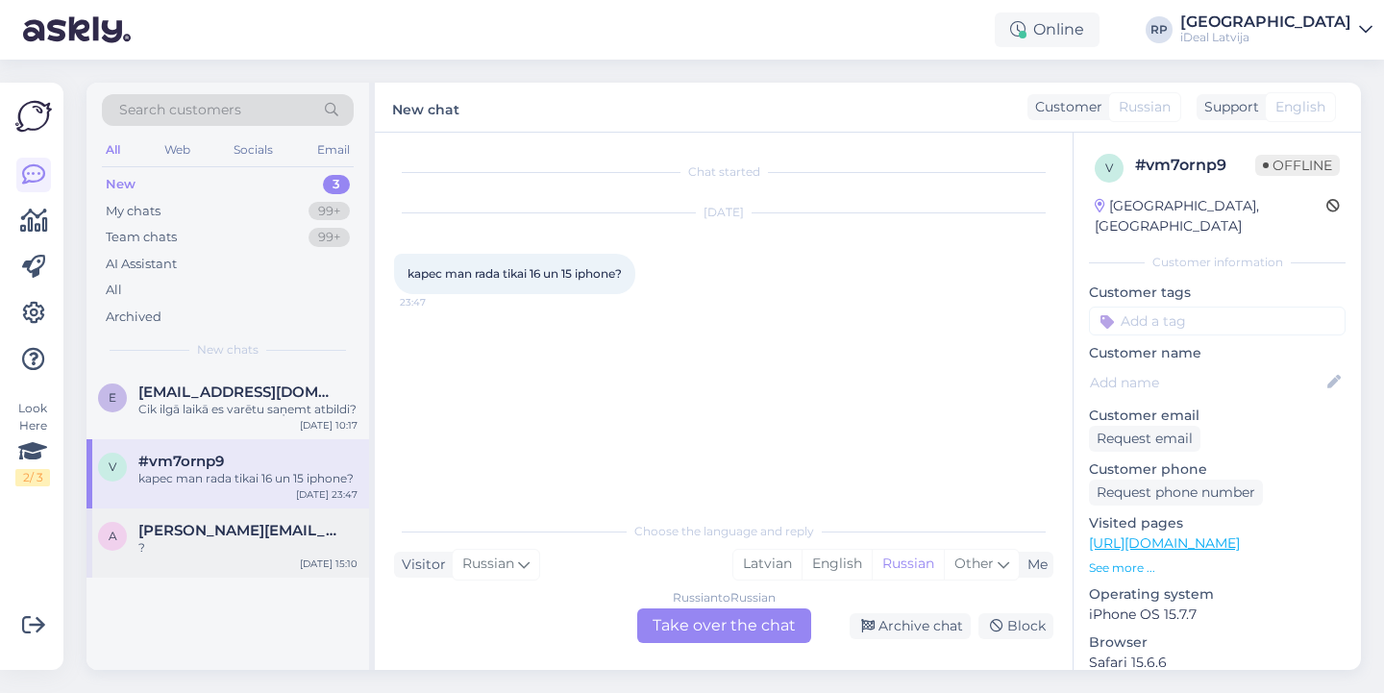
click at [184, 578] on div "a artjoms.andiks.65@gmail.com ? Aug 10 15:10" at bounding box center [228, 543] width 283 height 69
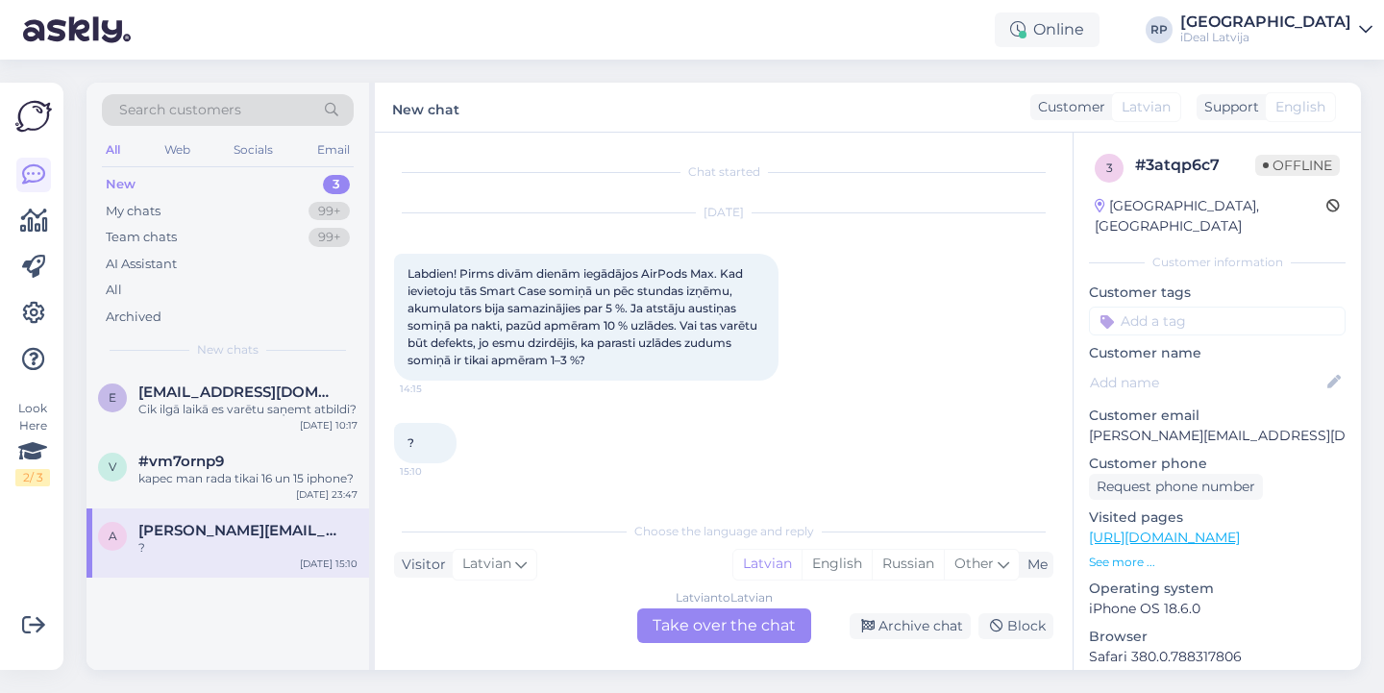
click at [180, 578] on div "a artjoms.andiks.65@gmail.com ? Aug 10 15:10" at bounding box center [228, 543] width 283 height 69
click at [739, 630] on div "Latvian to Latvian Take over the chat" at bounding box center [724, 626] width 174 height 35
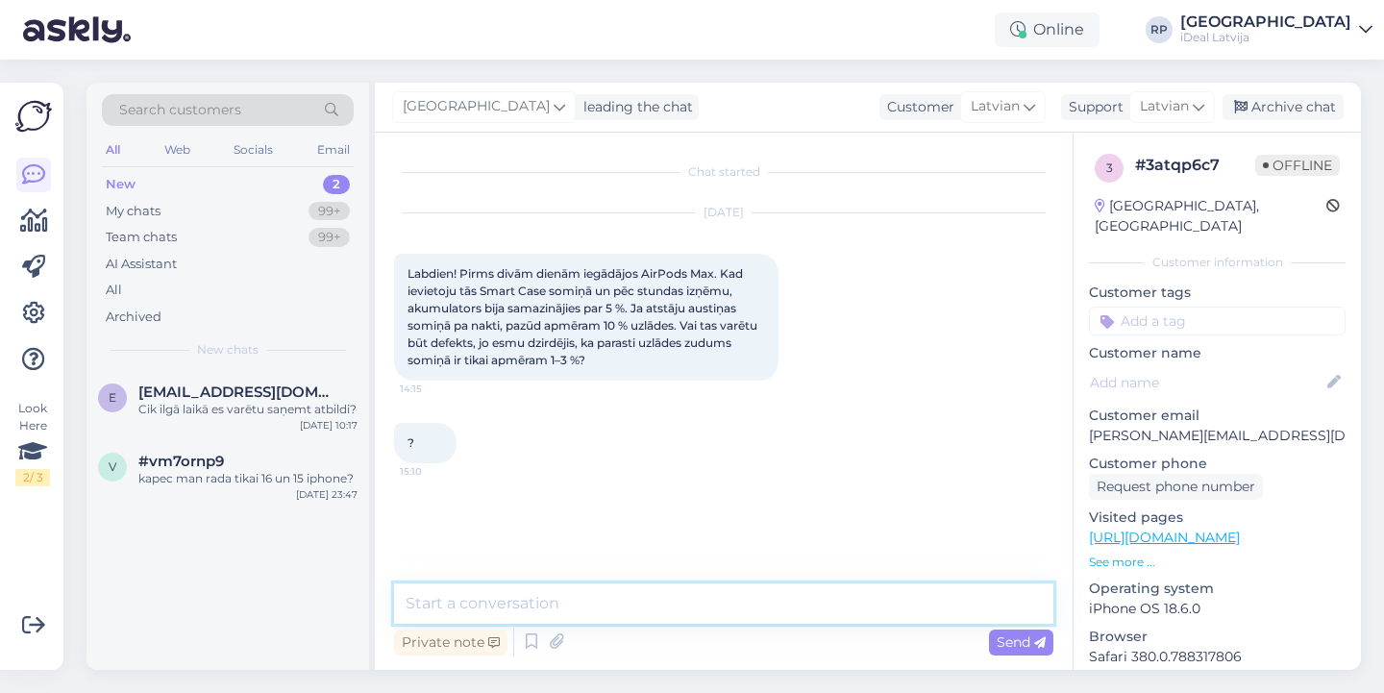
click at [734, 611] on textarea at bounding box center [724, 604] width 660 height 40
drag, startPoint x: 649, startPoint y: 603, endPoint x: 686, endPoint y: 603, distance: 37.5
click at [686, 603] on textarea "Sveiki! Iesaku aiznest uz servisu C&C Akropole Rīga" at bounding box center [724, 604] width 660 height 40
click at [824, 605] on textarea "Sveiki! Iesaku aiznest uz servisu C&C Akropole Rīga" at bounding box center [724, 604] width 660 height 40
paste textarea "C&C"
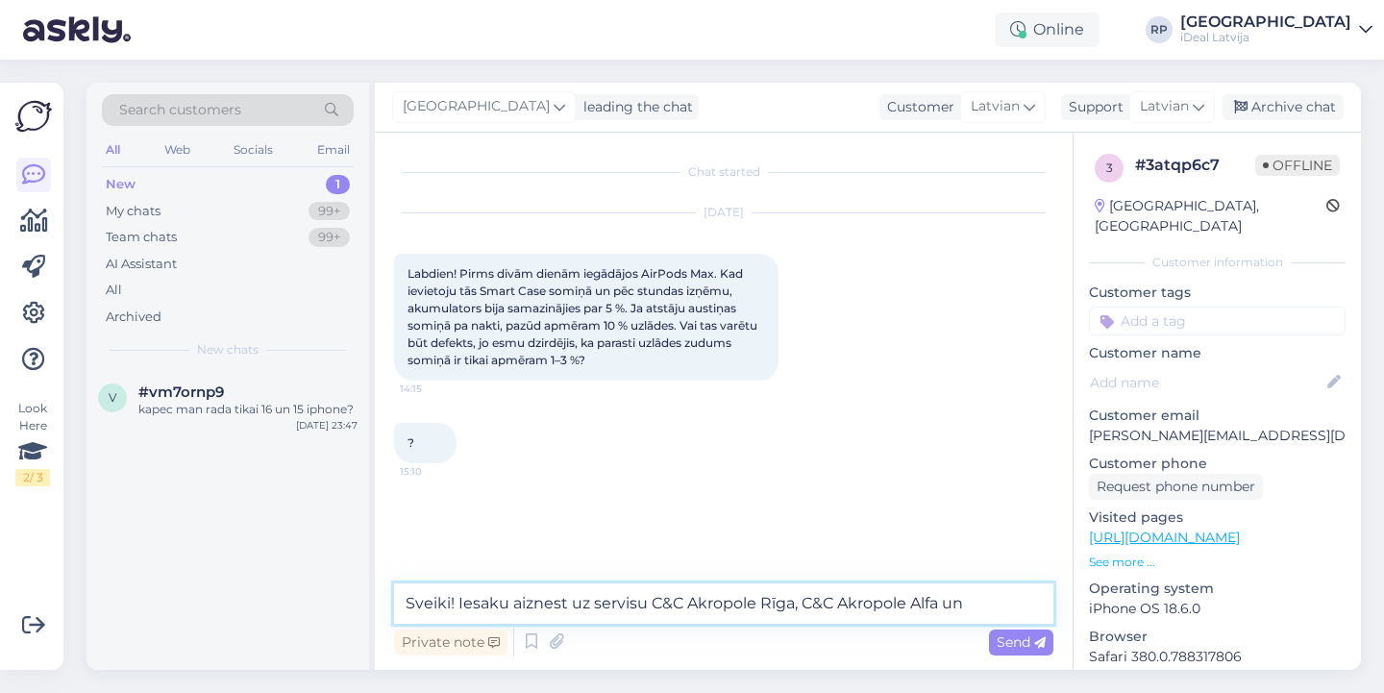
paste textarea "C&C"
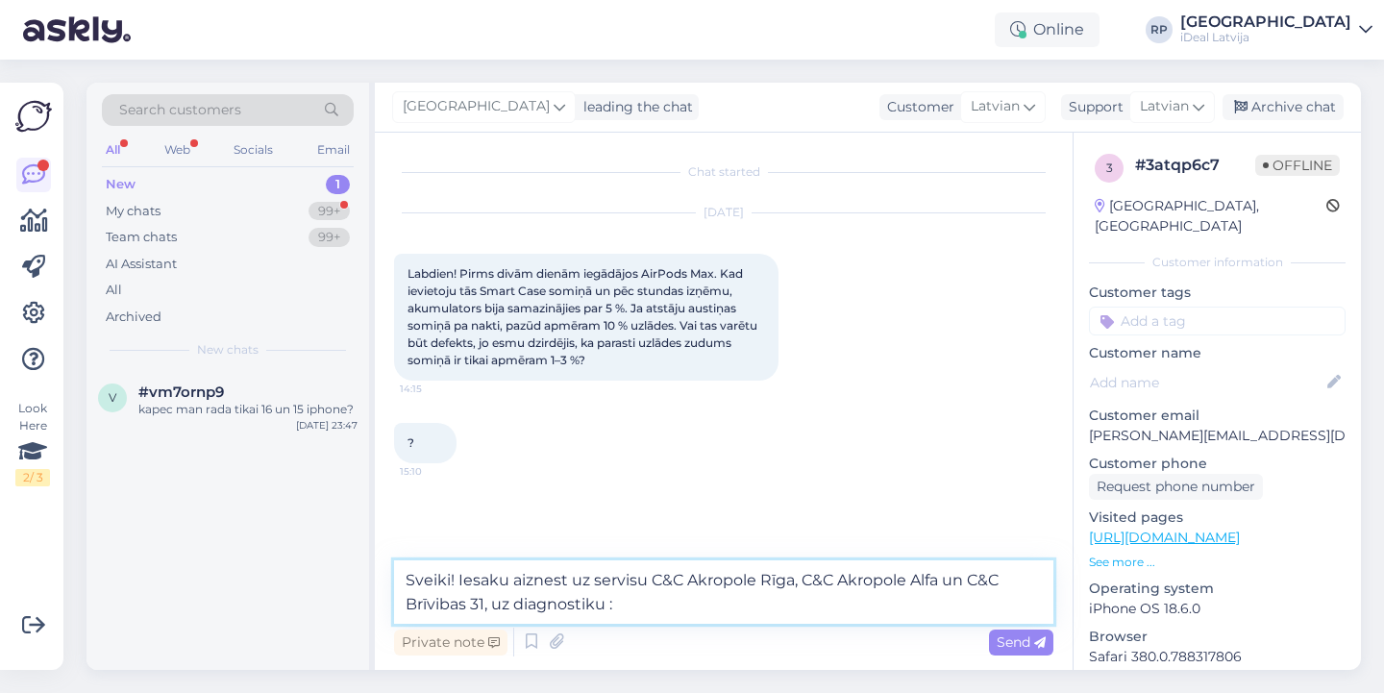
type textarea "Sveiki! Iesaku aiznest uz servisu C&C Akropole Rīga, C&C Akropole Alfa un C&C B…"
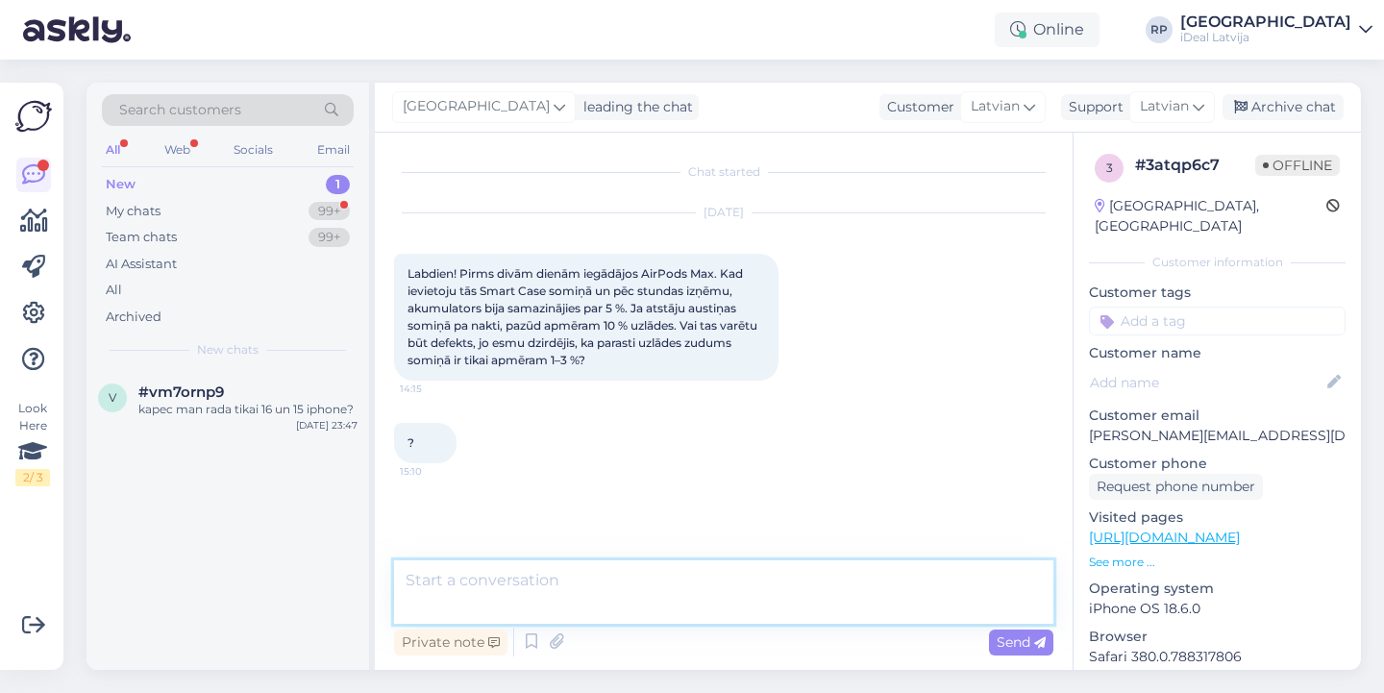
scroll to position [59, 0]
